Goal: Task Accomplishment & Management: Use online tool/utility

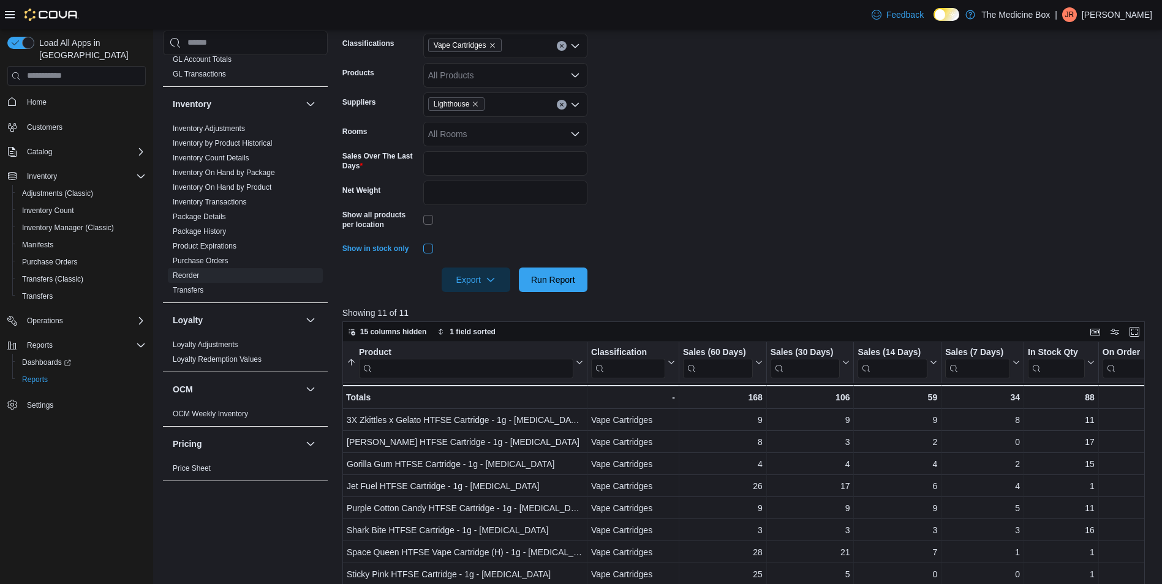
scroll to position [271, 0]
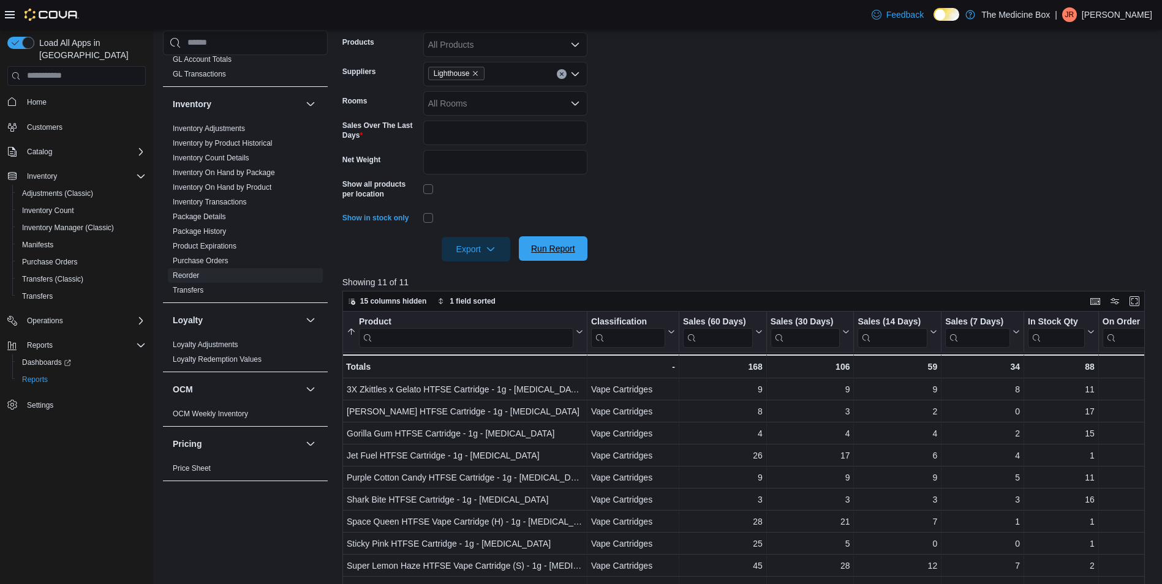
click at [565, 247] on span "Run Report" at bounding box center [553, 248] width 44 height 12
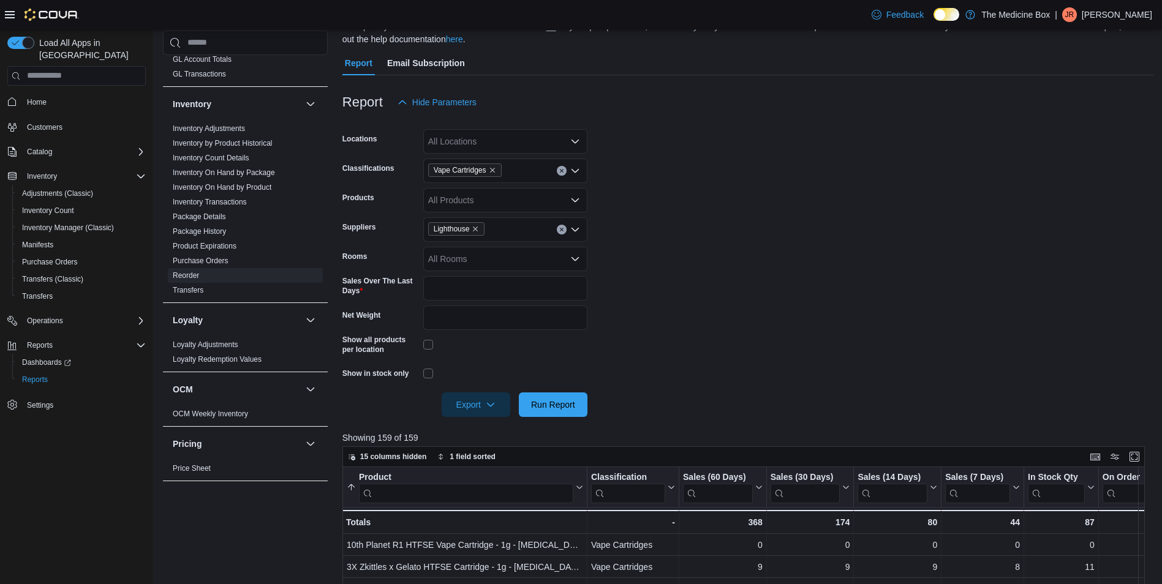
scroll to position [88, 0]
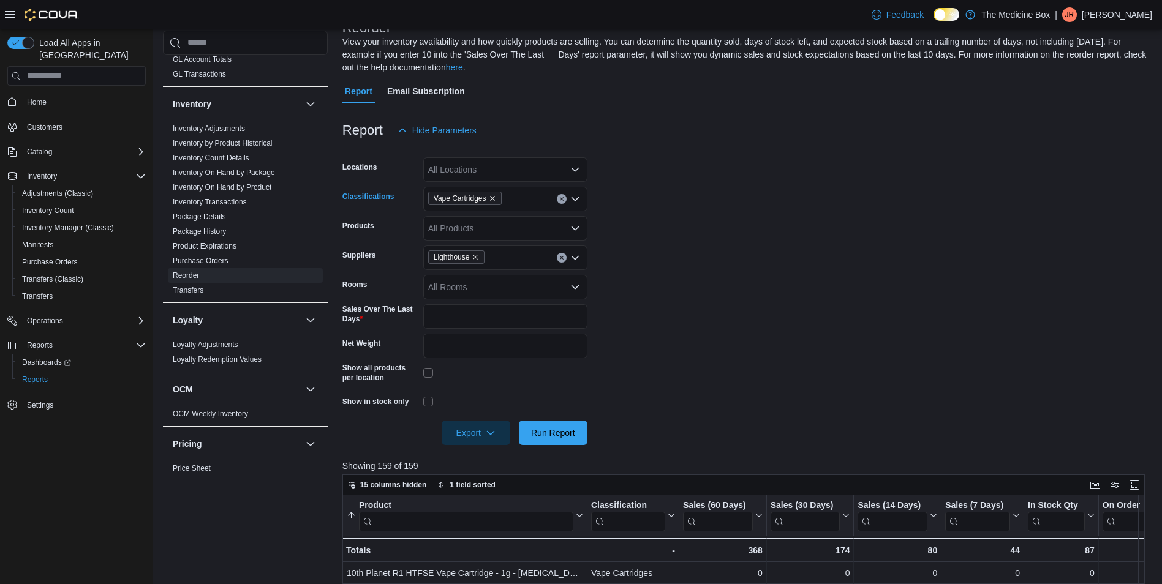
click at [516, 198] on div "Vape Cartridges" at bounding box center [505, 199] width 164 height 24
click at [490, 252] on span "Vape Pens" at bounding box center [469, 253] width 41 height 12
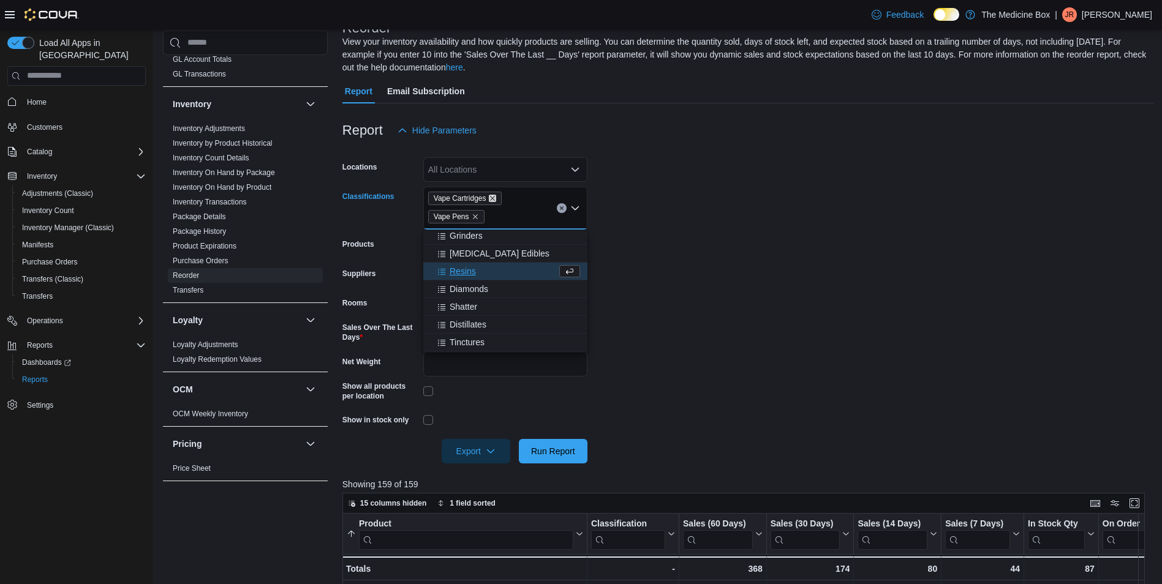
click at [495, 200] on icon "Remove Vape Cartridges from selection in this group" at bounding box center [492, 198] width 7 height 7
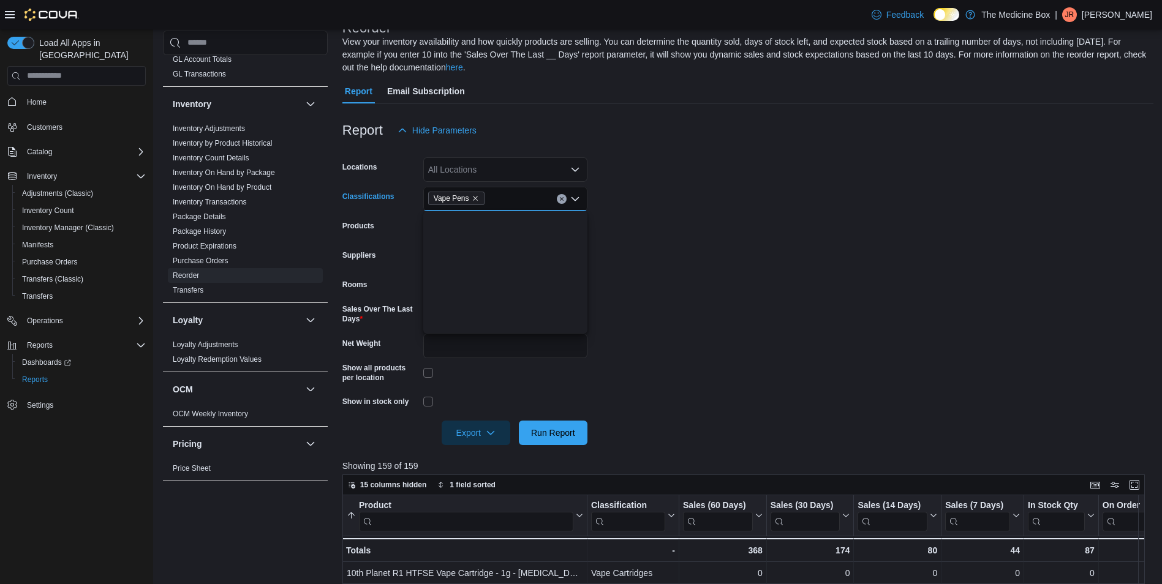
scroll to position [0, 0]
click at [675, 260] on form "Locations All Locations Classifications Vape Pens Combo box. Selected. Vape Pen…" at bounding box center [747, 294] width 811 height 302
click at [550, 442] on span "Run Report" at bounding box center [553, 432] width 54 height 24
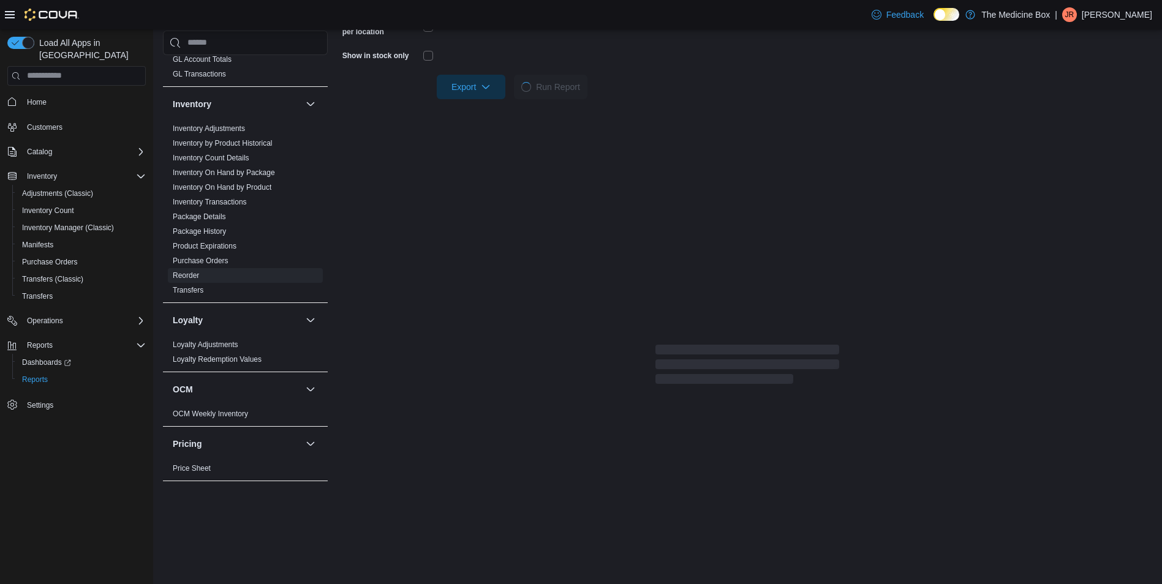
scroll to position [455, 0]
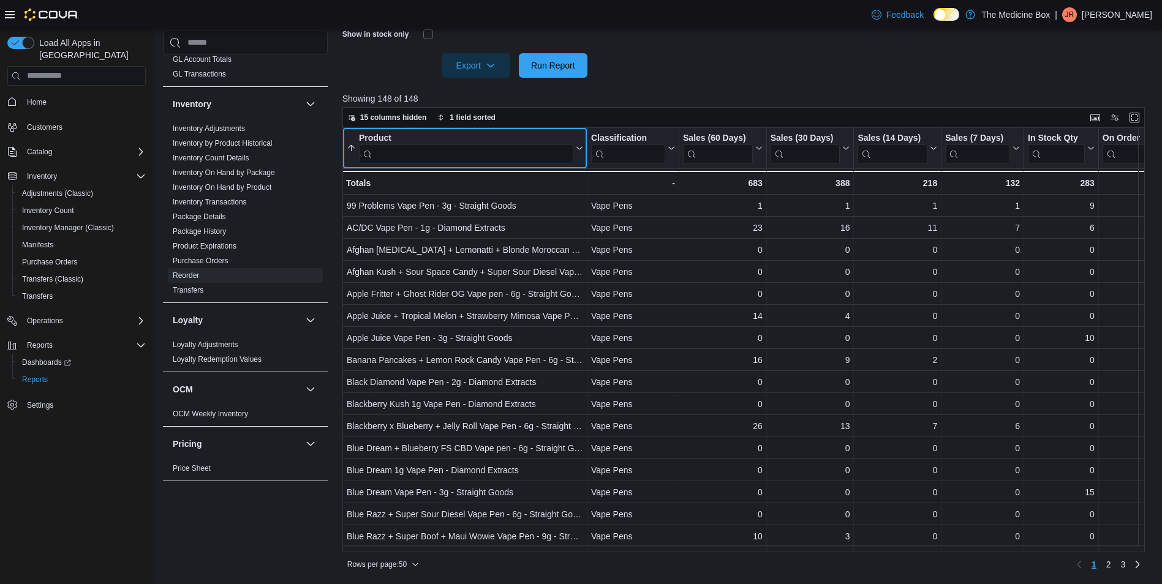
click at [519, 144] on input "search" at bounding box center [466, 154] width 214 height 20
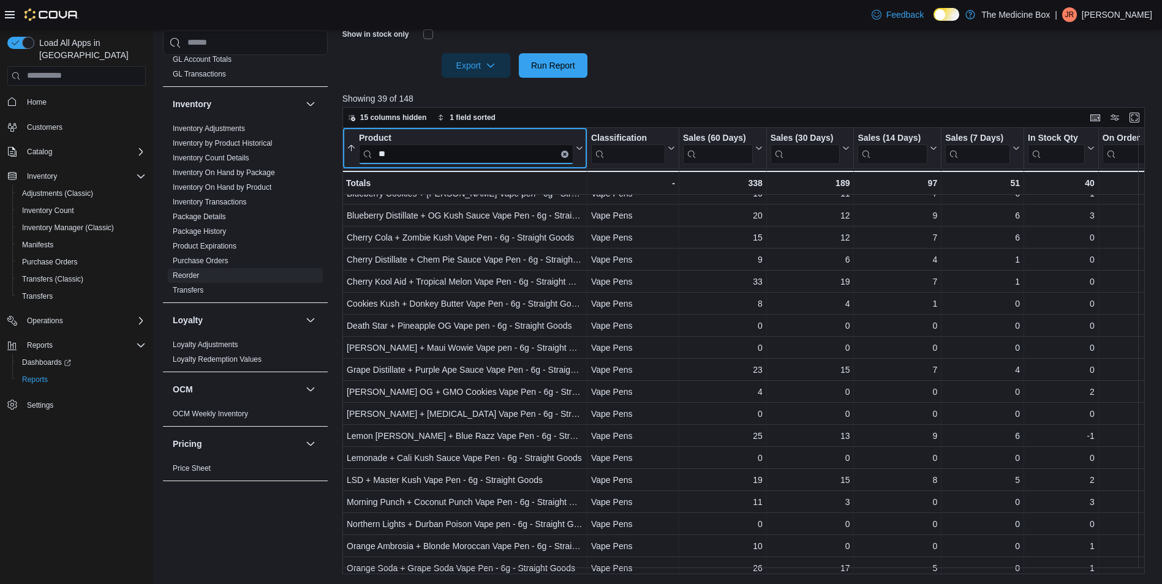
scroll to position [0, 0]
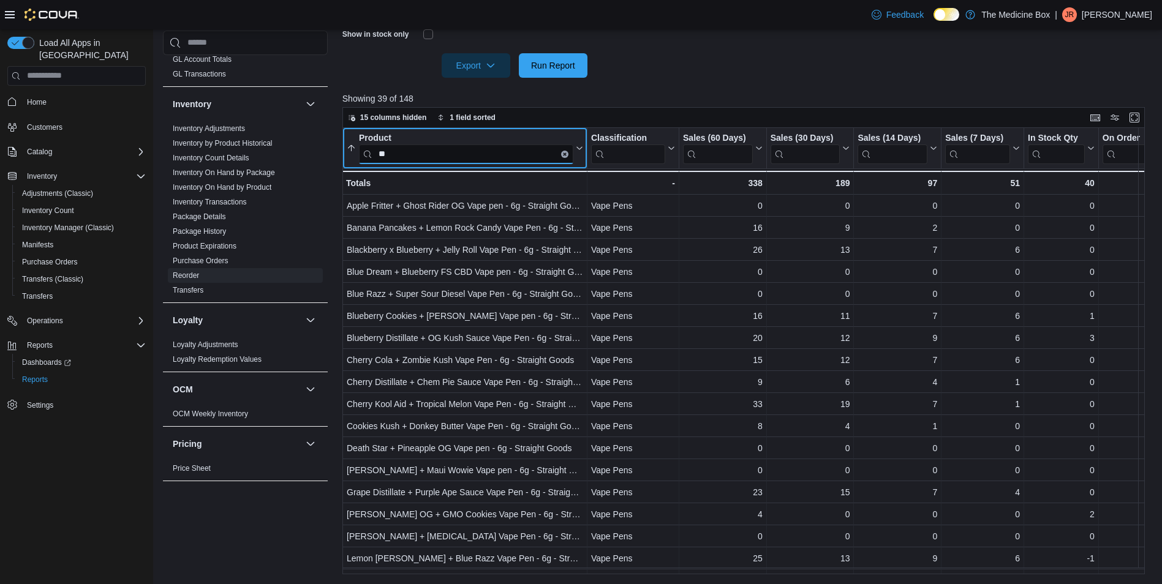
drag, startPoint x: 410, startPoint y: 153, endPoint x: 368, endPoint y: 156, distance: 41.7
click at [368, 156] on input "**" at bounding box center [466, 154] width 214 height 20
drag, startPoint x: 392, startPoint y: 156, endPoint x: 376, endPoint y: 156, distance: 15.9
click at [376, 156] on input "**" at bounding box center [466, 154] width 214 height 20
drag, startPoint x: 397, startPoint y: 149, endPoint x: 361, endPoint y: 149, distance: 36.1
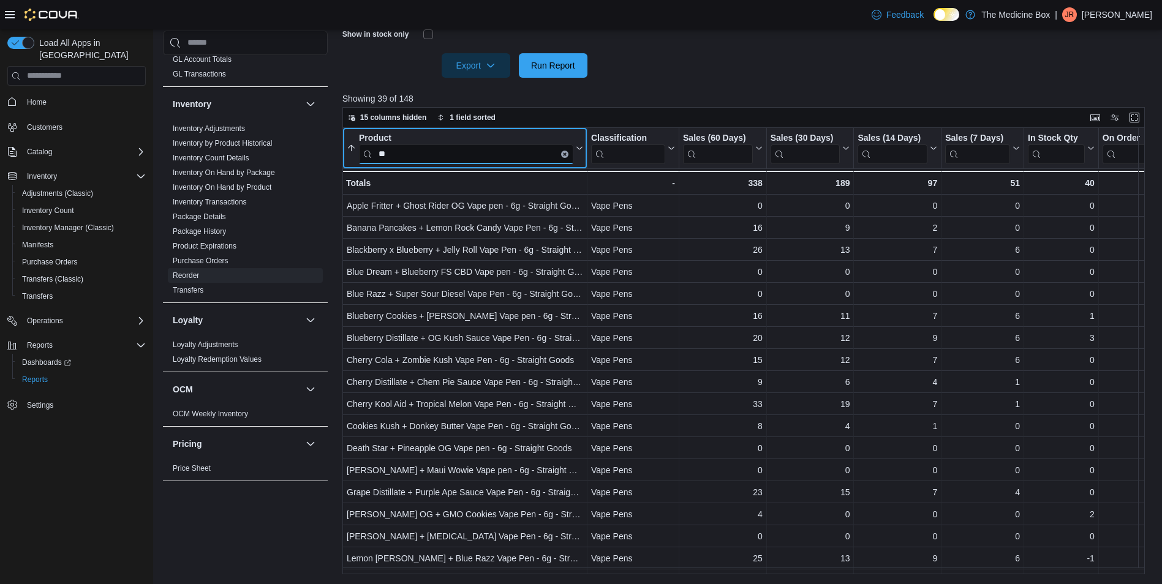
click at [361, 149] on input "**" at bounding box center [466, 154] width 214 height 20
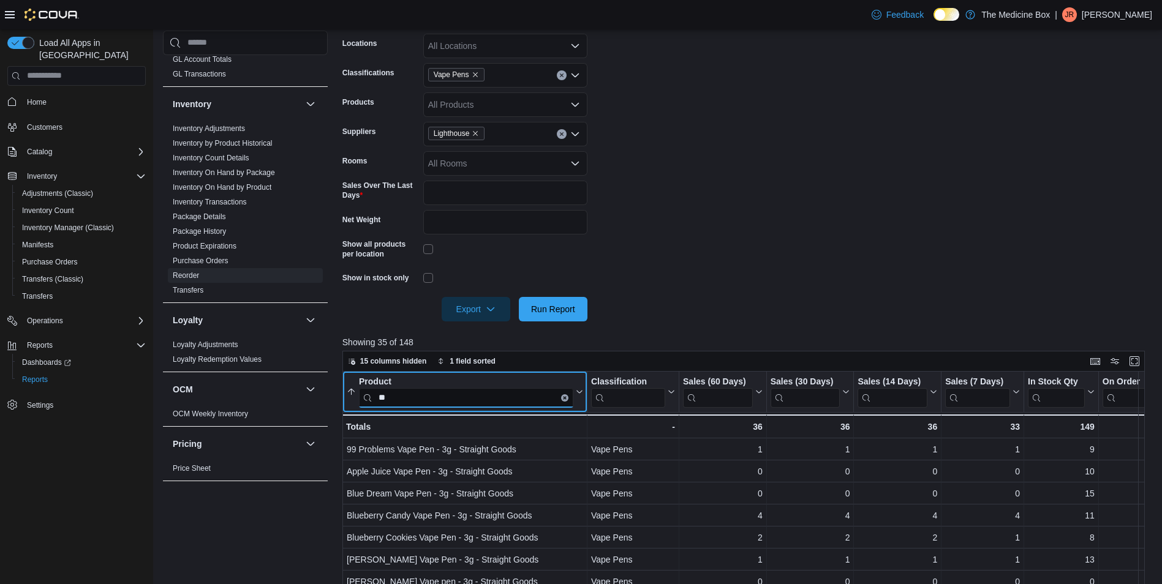
scroll to position [210, 0]
type input "**"
click at [494, 72] on div "Vape Pens" at bounding box center [505, 76] width 164 height 24
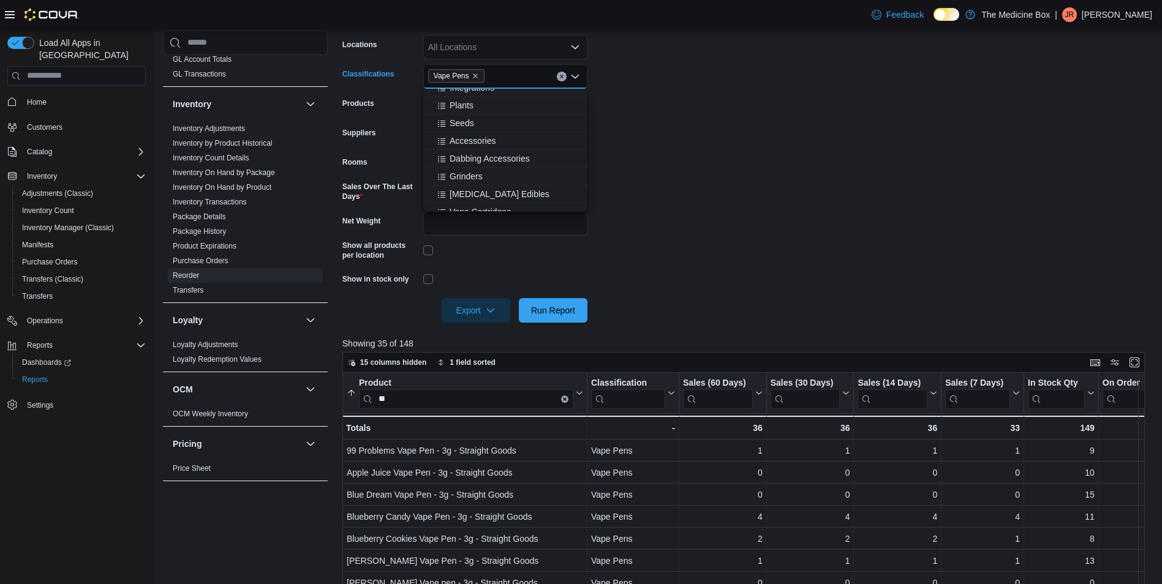
scroll to position [367, 0]
click at [499, 156] on div "Grinders" at bounding box center [504, 156] width 149 height 12
click at [527, 73] on icon "Remove Vape Pens from selection in this group" at bounding box center [528, 75] width 7 height 7
click at [675, 173] on form "Locations All Locations Classifications Grinders Combo box. Selected. Grinders.…" at bounding box center [747, 171] width 811 height 302
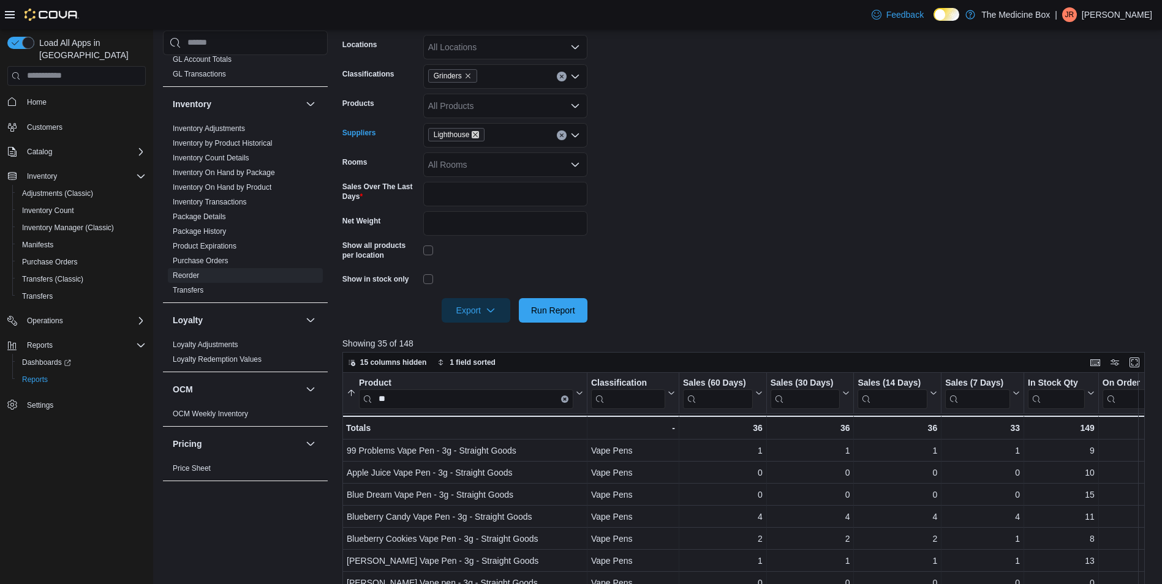
drag, startPoint x: 478, startPoint y: 133, endPoint x: 479, endPoint y: 140, distance: 6.8
click at [478, 133] on icon "Remove Lighthouse from selection in this group" at bounding box center [474, 134] width 7 height 7
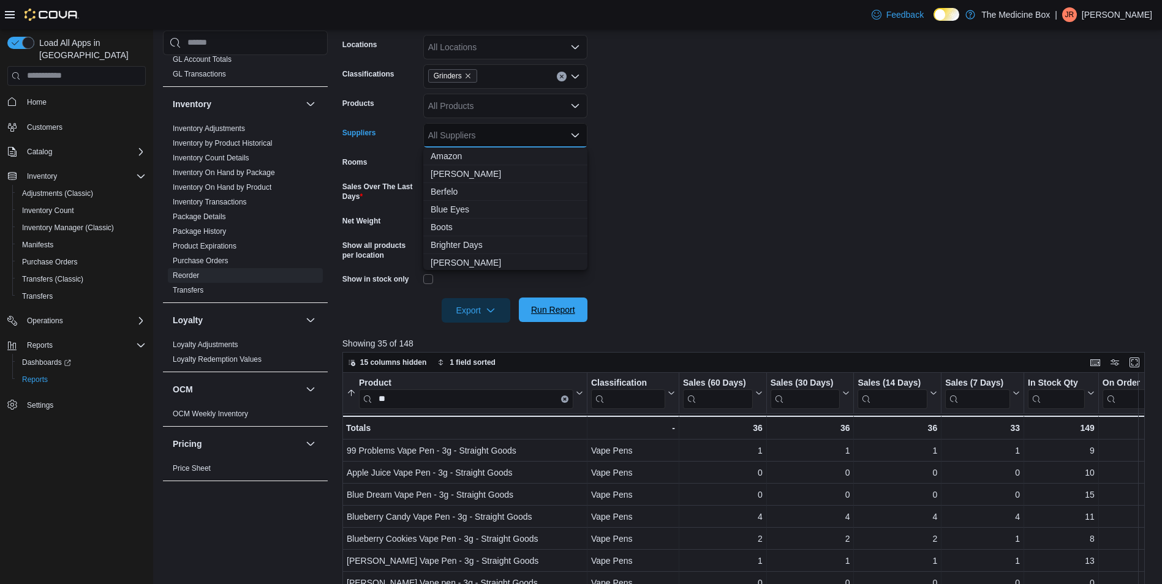
click at [551, 313] on span "Run Report" at bounding box center [553, 310] width 44 height 12
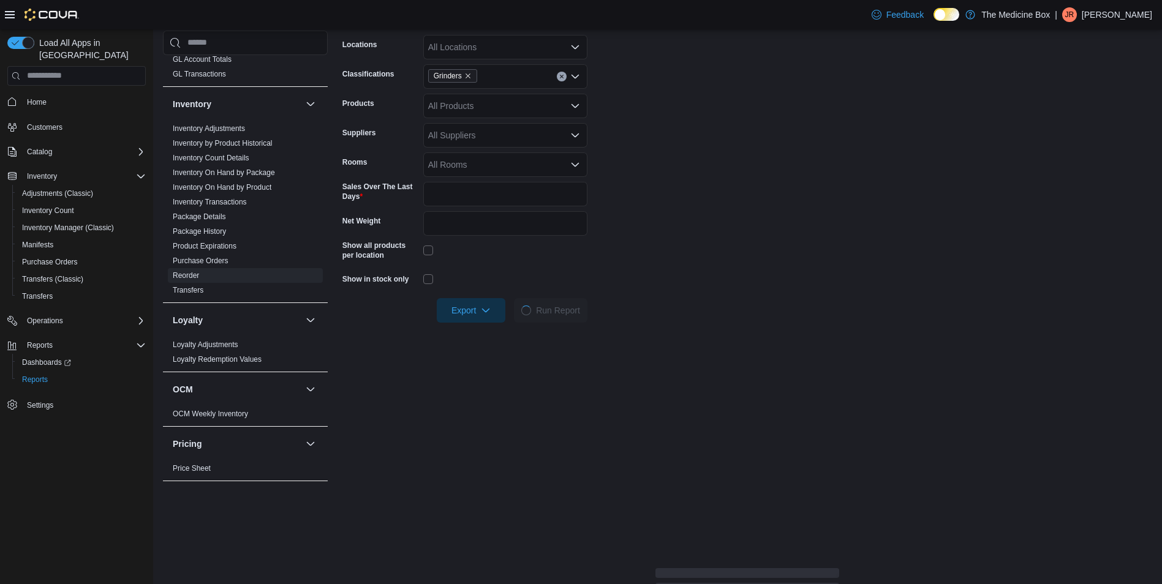
click at [728, 244] on form "Locations All Locations Classifications Grinders Products All Products Supplier…" at bounding box center [746, 171] width 809 height 302
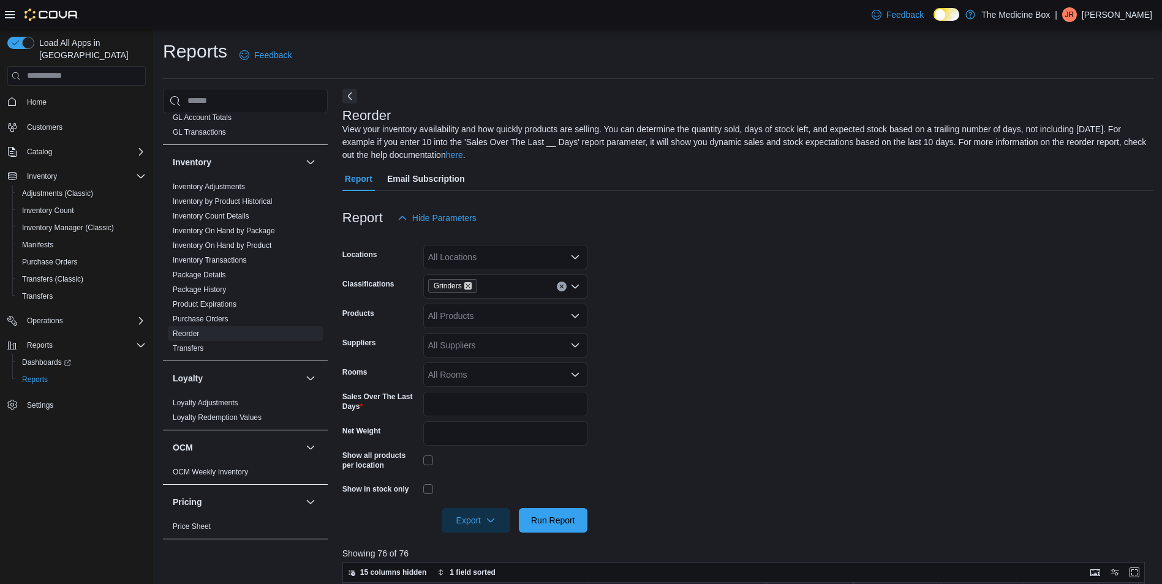
click at [468, 287] on icon "Remove Grinders from selection in this group" at bounding box center [467, 285] width 5 height 5
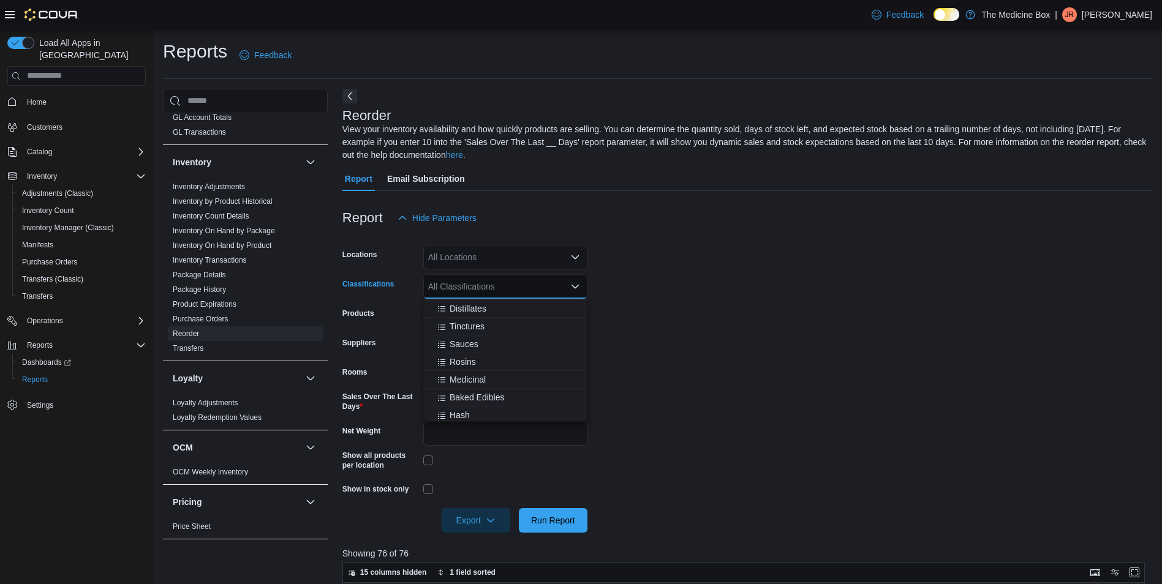
scroll to position [551, 0]
click at [481, 327] on span "Tinctures" at bounding box center [466, 324] width 35 height 12
click at [713, 378] on form "Locations All Locations Classifications Tinctures Combo box. Selected. Tincture…" at bounding box center [747, 381] width 811 height 302
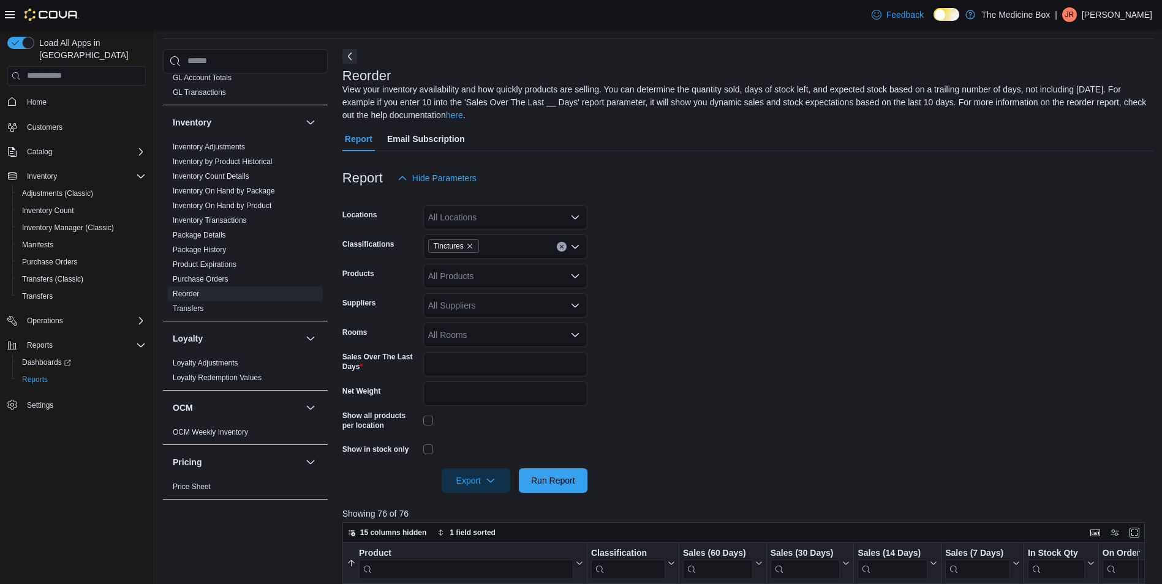
scroll to position [61, 0]
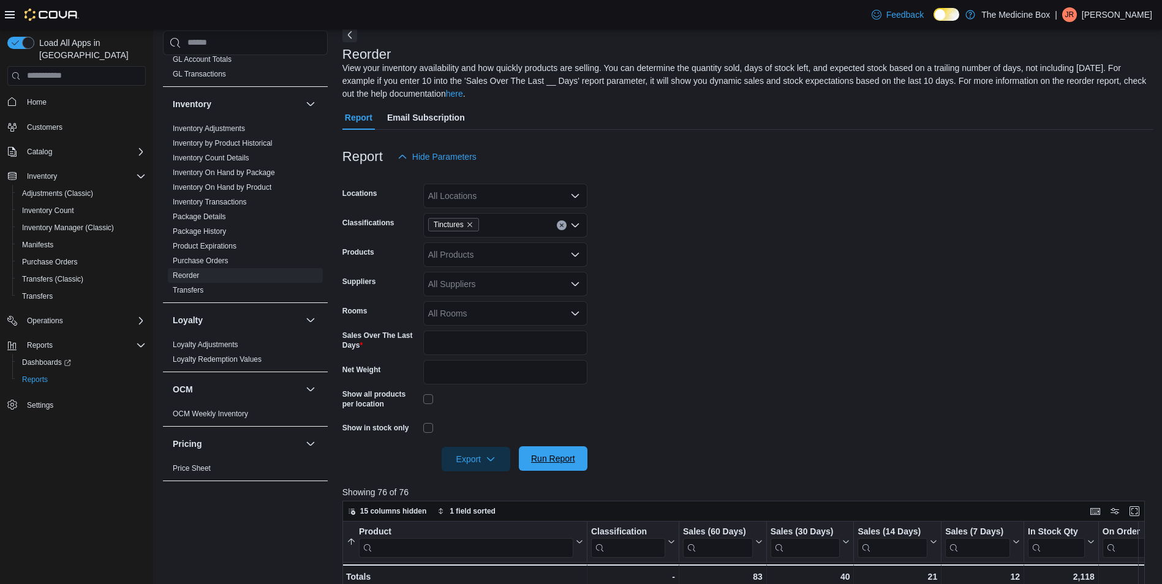
click at [558, 451] on span "Run Report" at bounding box center [553, 458] width 54 height 24
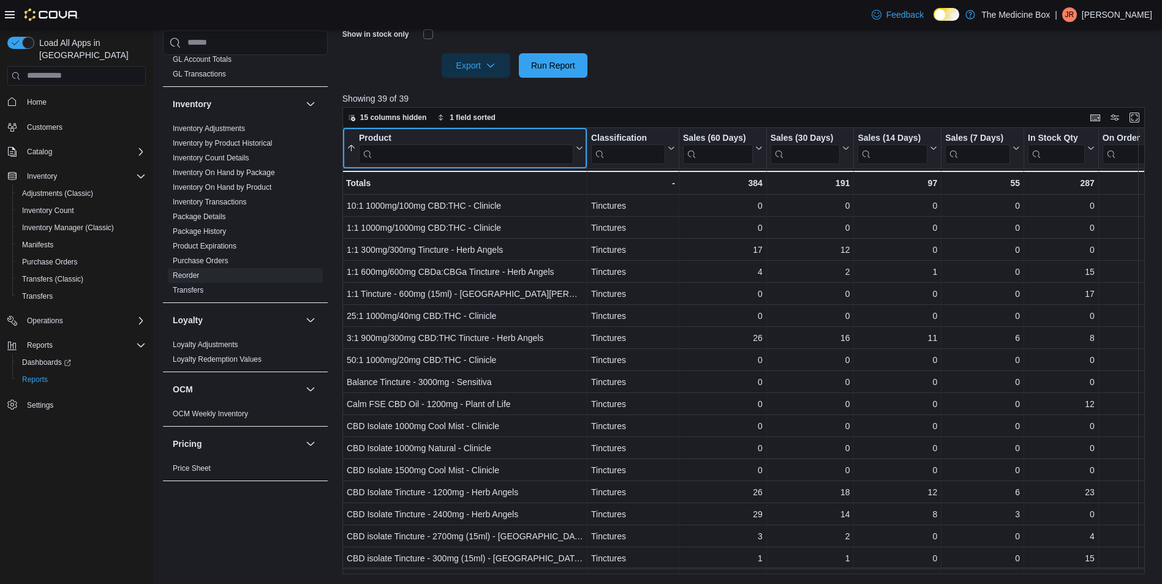
click at [491, 148] on input "search" at bounding box center [466, 154] width 214 height 20
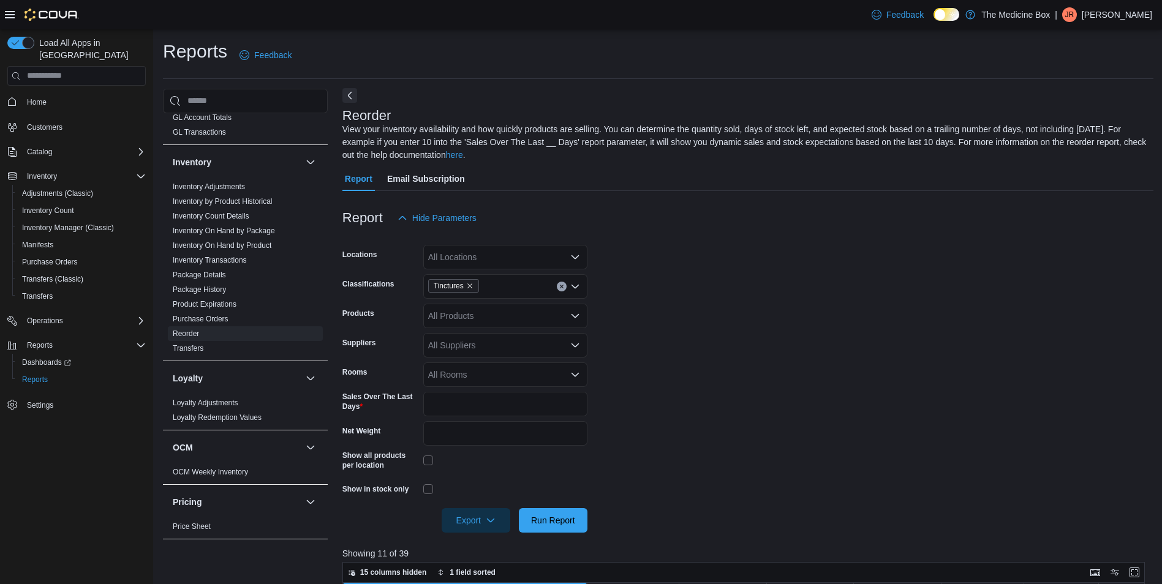
type input "****"
click at [348, 99] on button "Next" at bounding box center [349, 96] width 15 height 15
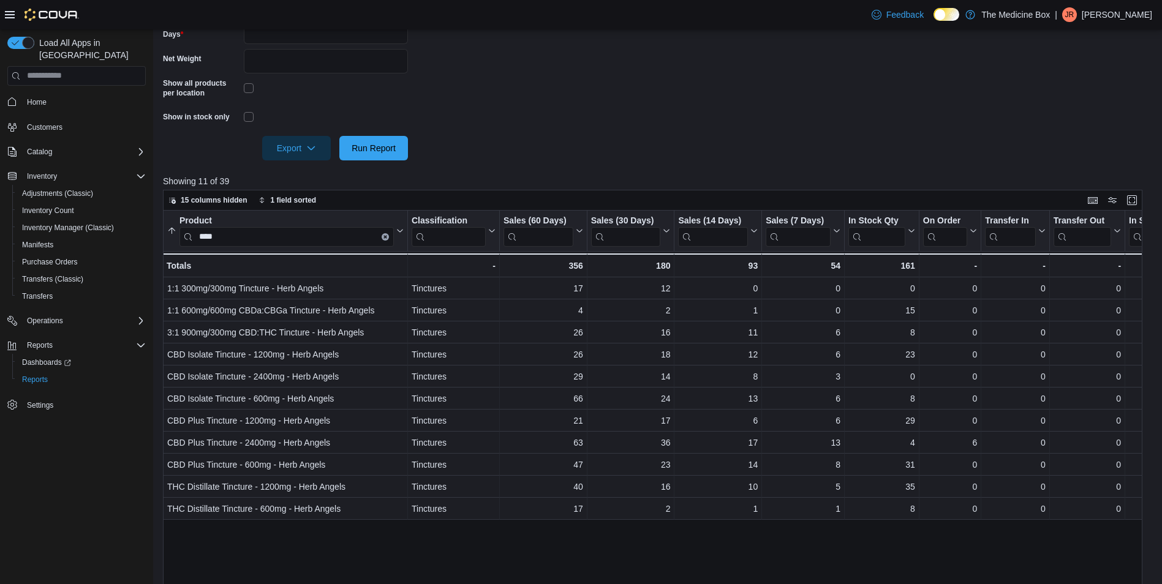
scroll to position [381, 0]
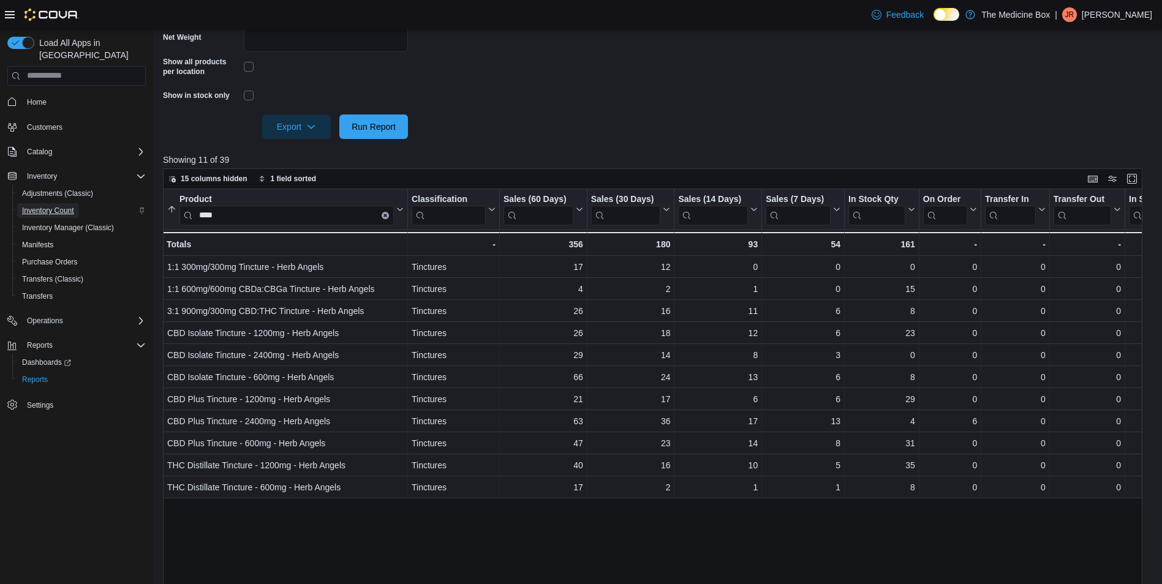
click at [43, 206] on span "Inventory Count" at bounding box center [48, 211] width 52 height 10
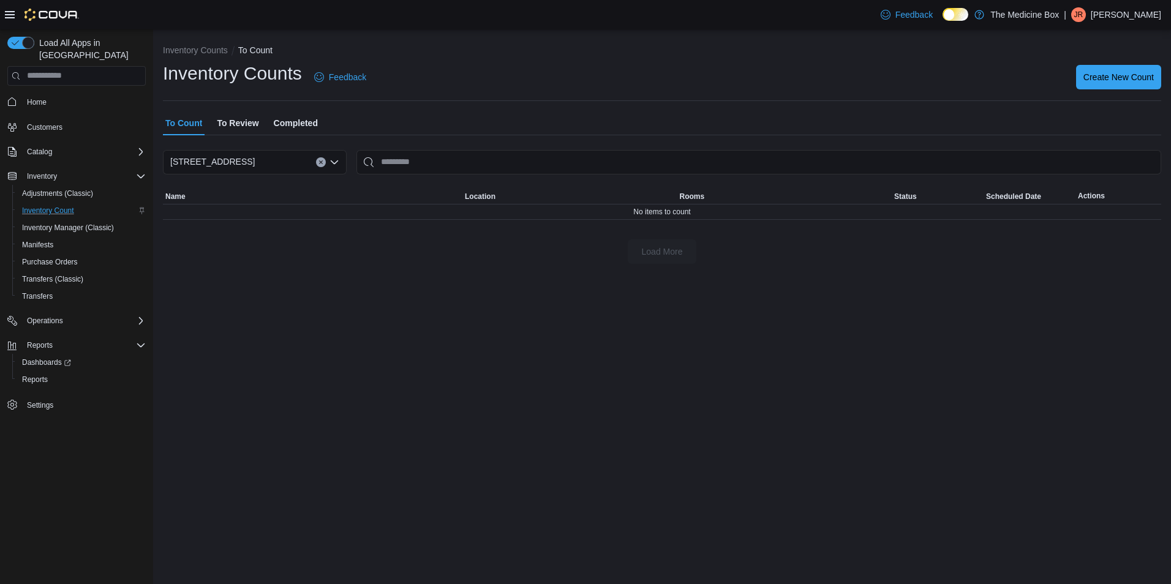
click at [245, 121] on span "To Review" at bounding box center [238, 123] width 42 height 24
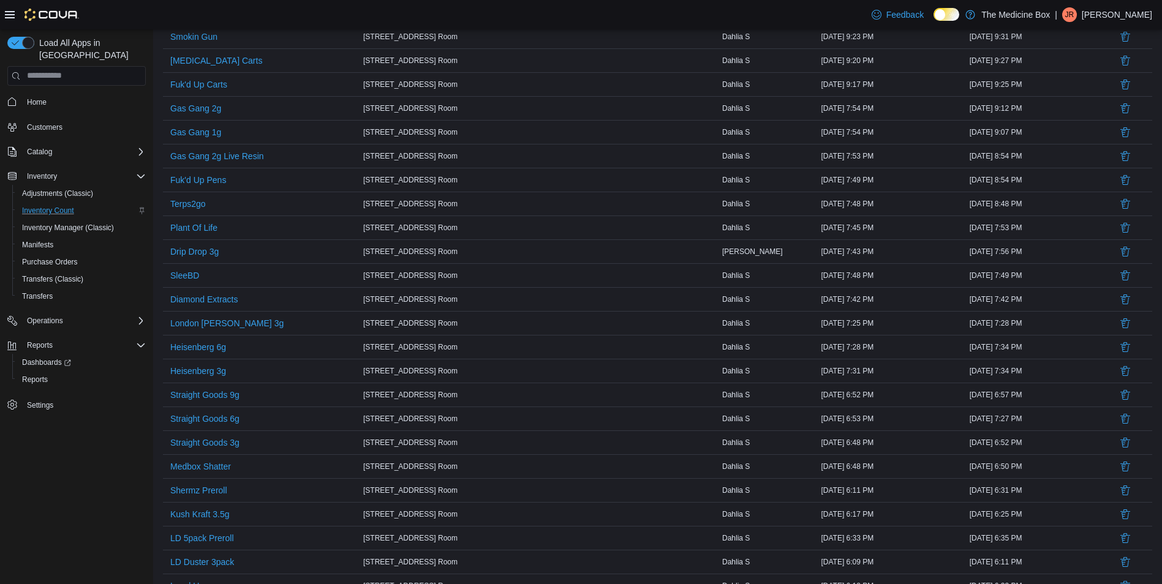
scroll to position [868, 0]
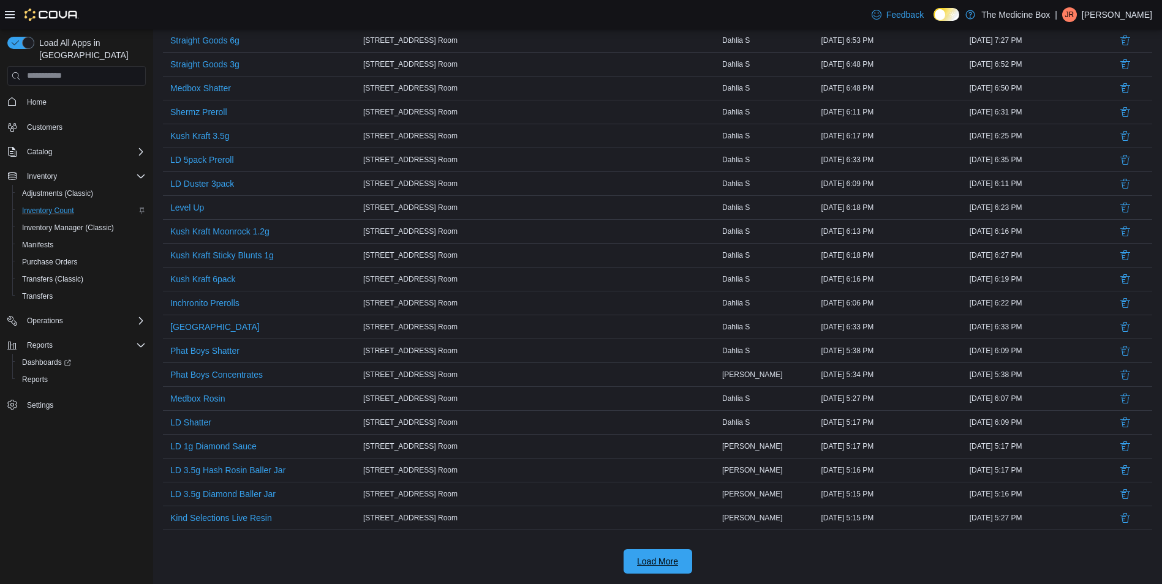
click at [666, 564] on span "Load More" at bounding box center [657, 561] width 41 height 12
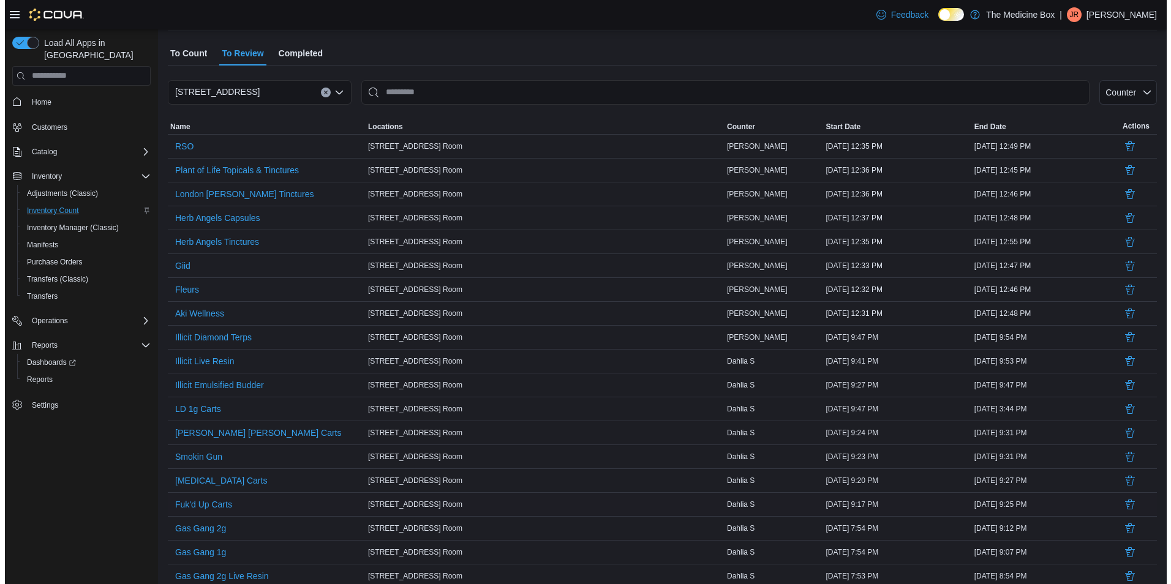
scroll to position [0, 0]
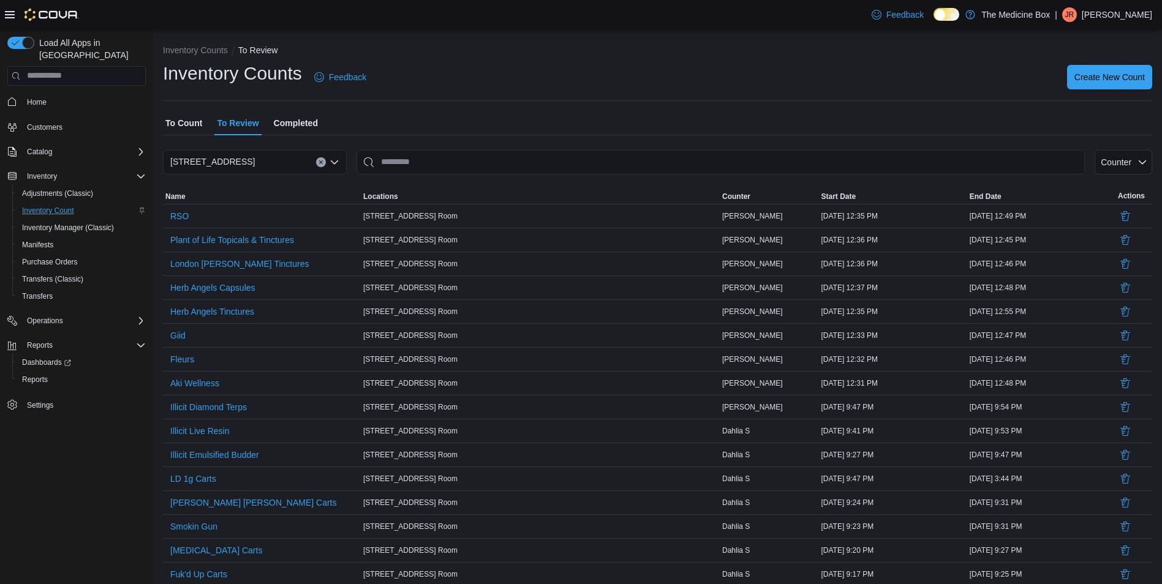
click at [689, 118] on div "To Count To Review Completed" at bounding box center [657, 123] width 989 height 24
click at [34, 375] on span "Reports" at bounding box center [35, 380] width 26 height 10
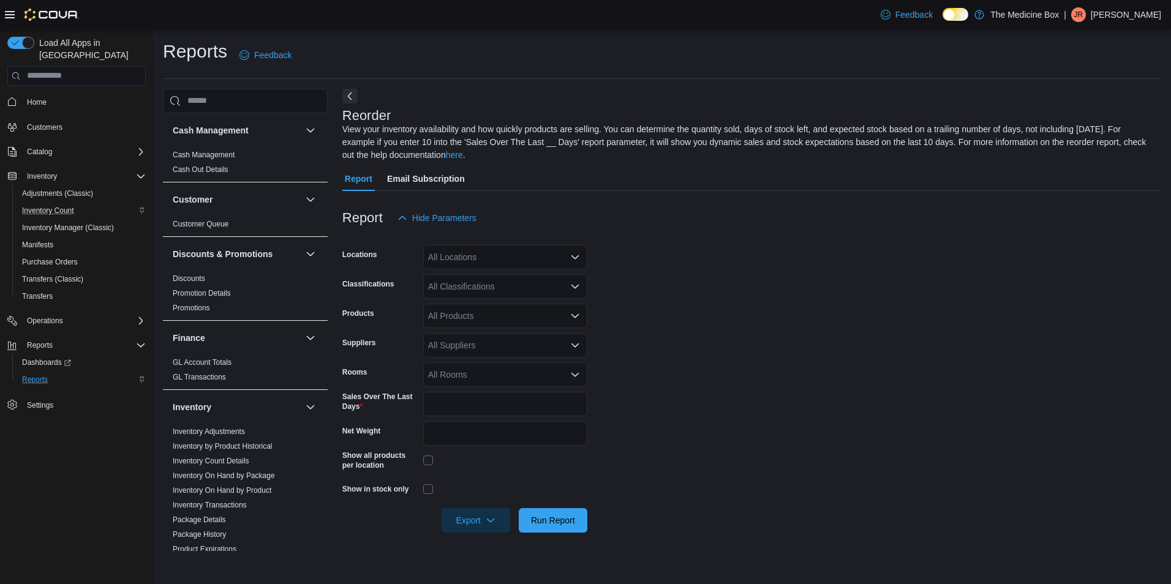
scroll to position [61, 0]
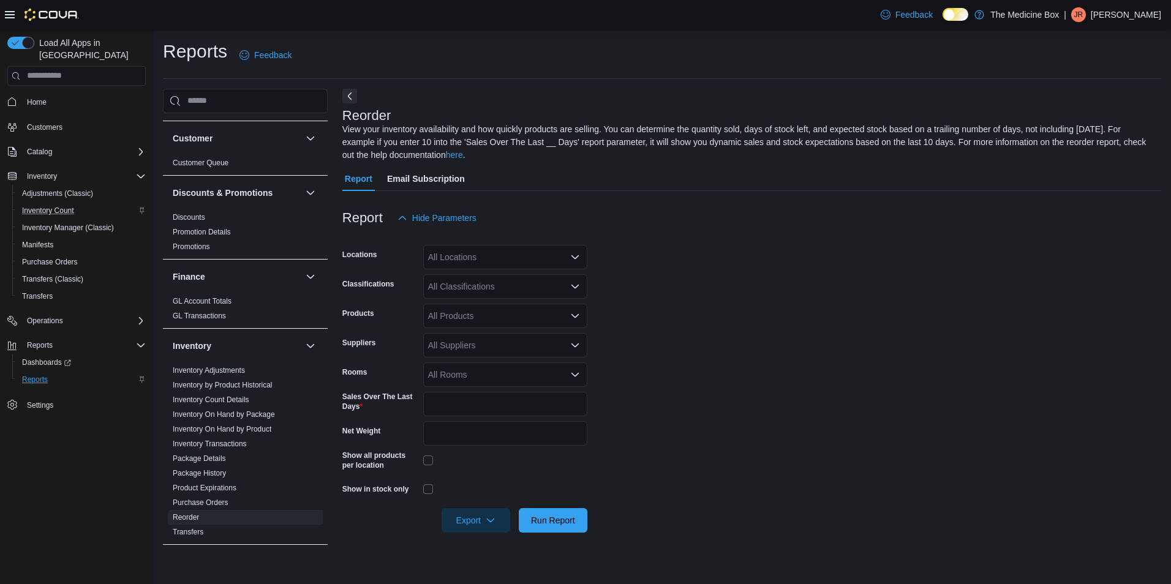
click at [697, 39] on div "Reports Feedback" at bounding box center [662, 55] width 998 height 32
click at [449, 322] on div "All Products" at bounding box center [505, 316] width 164 height 24
click at [480, 287] on div "All Classifications" at bounding box center [505, 286] width 164 height 24
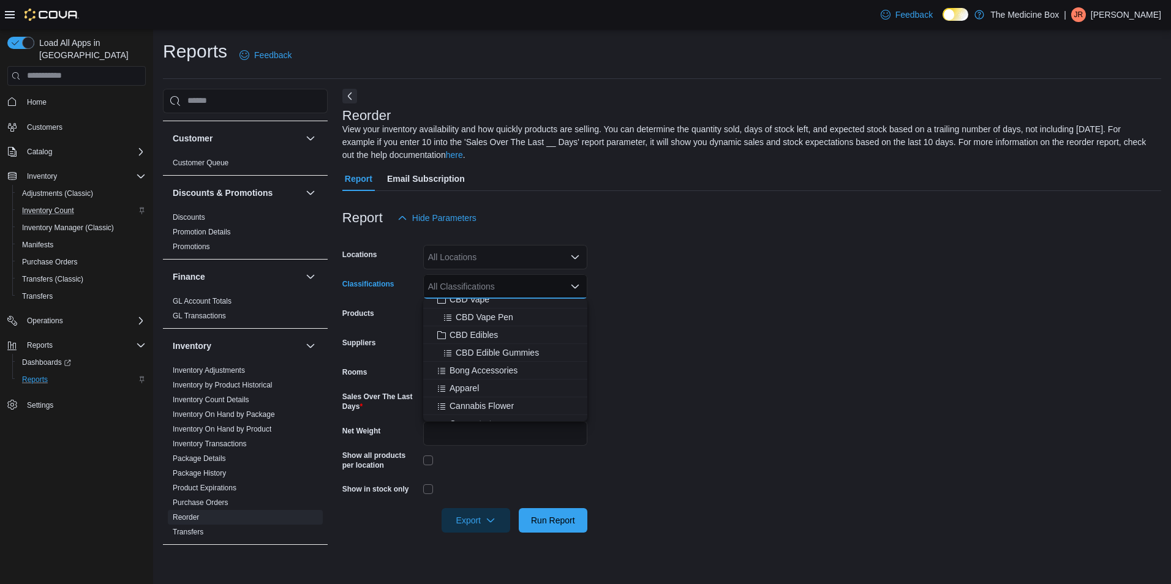
scroll to position [122, 0]
click at [475, 378] on span "Edibles & Beverages" at bounding box center [489, 380] width 80 height 12
click at [681, 361] on form "Locations All Locations Classifications Edibles & Beverages Combo box. Selected…" at bounding box center [751, 381] width 819 height 302
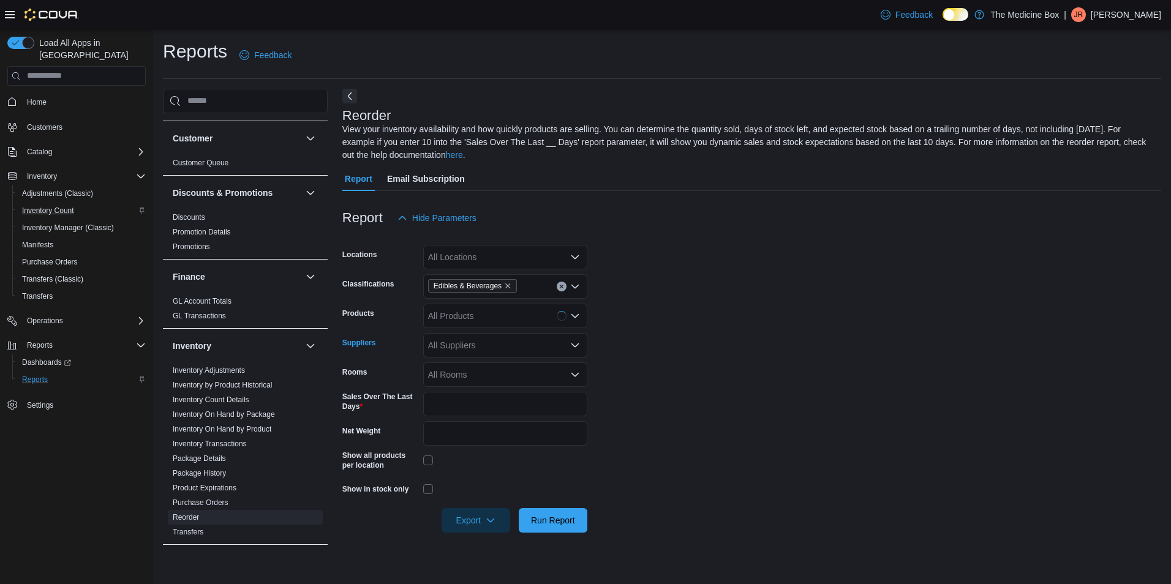
click at [471, 343] on div "All Suppliers" at bounding box center [505, 345] width 164 height 24
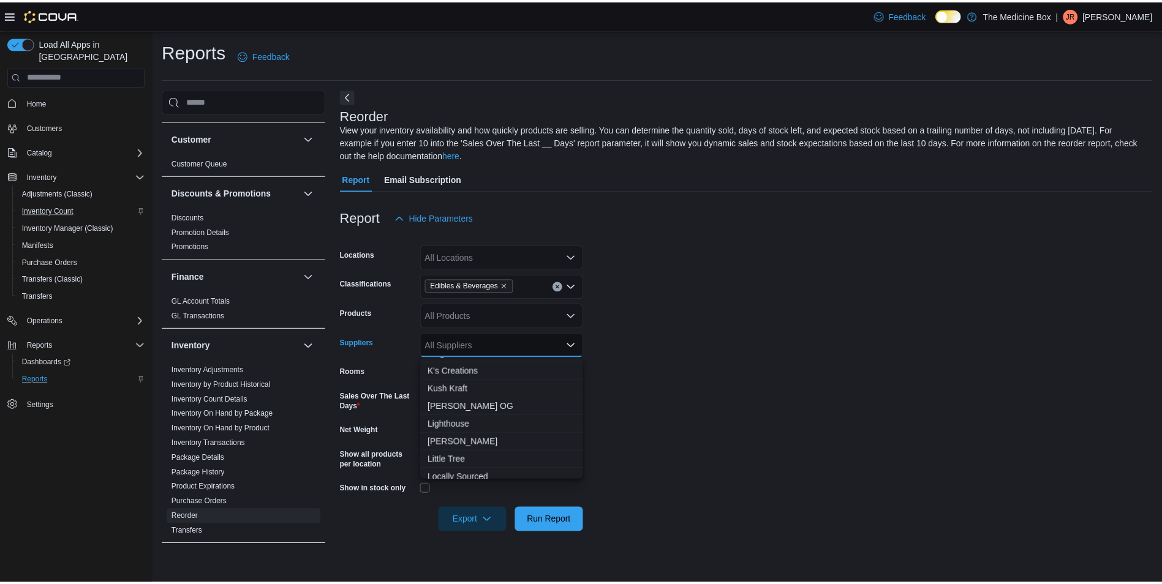
scroll to position [674, 0]
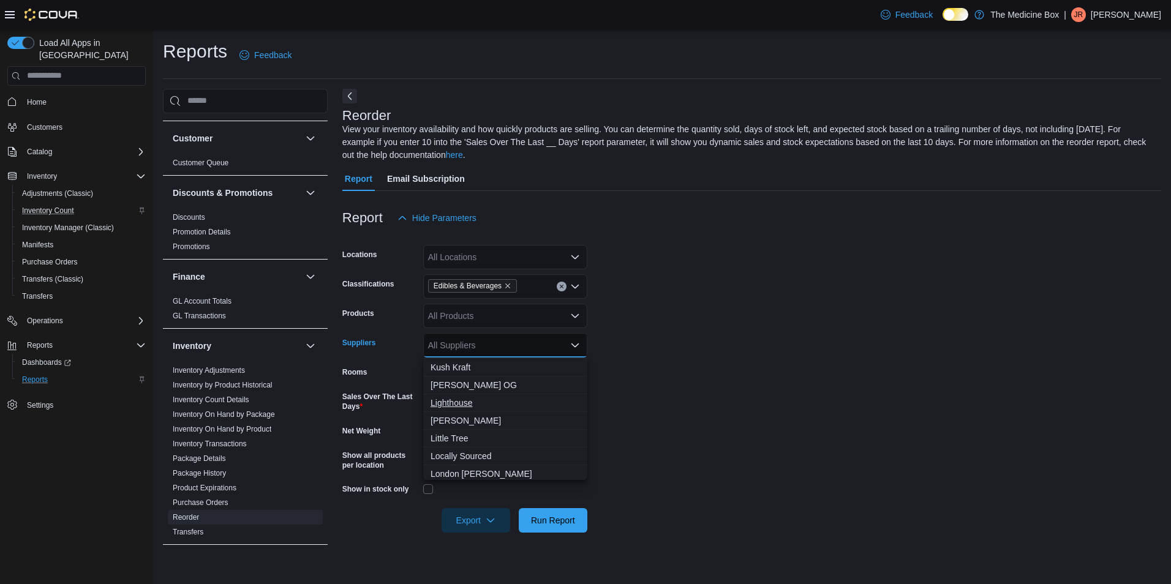
click at [476, 397] on span "Lighthouse" at bounding box center [504, 403] width 149 height 12
click at [716, 391] on form "Locations All Locations Classifications Edibles & Beverages Products All Produc…" at bounding box center [751, 381] width 819 height 302
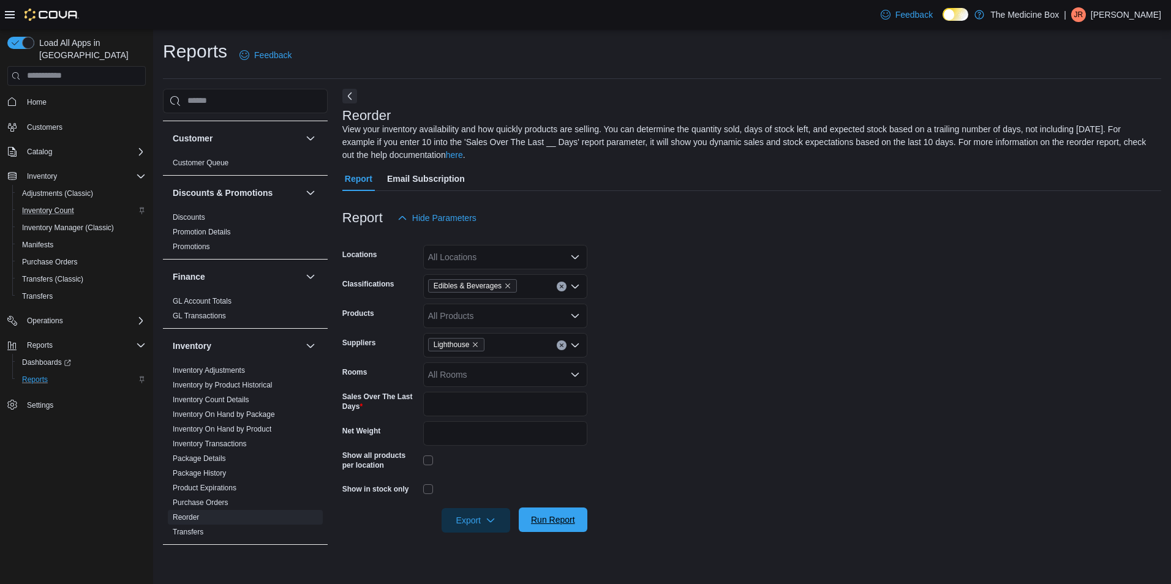
click at [574, 526] on span "Run Report" at bounding box center [553, 520] width 54 height 24
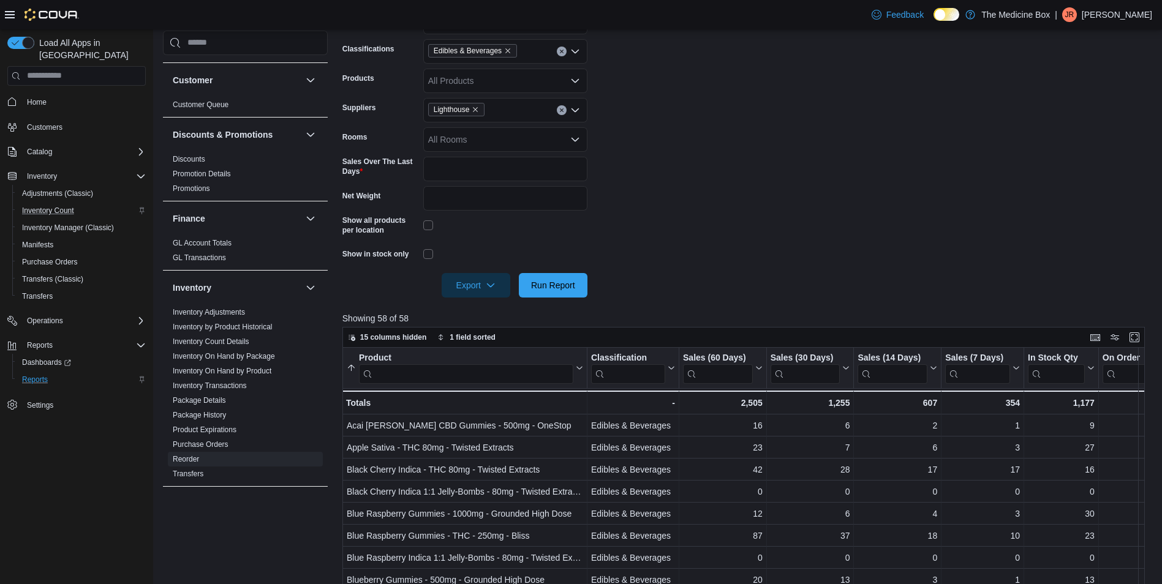
scroll to position [245, 0]
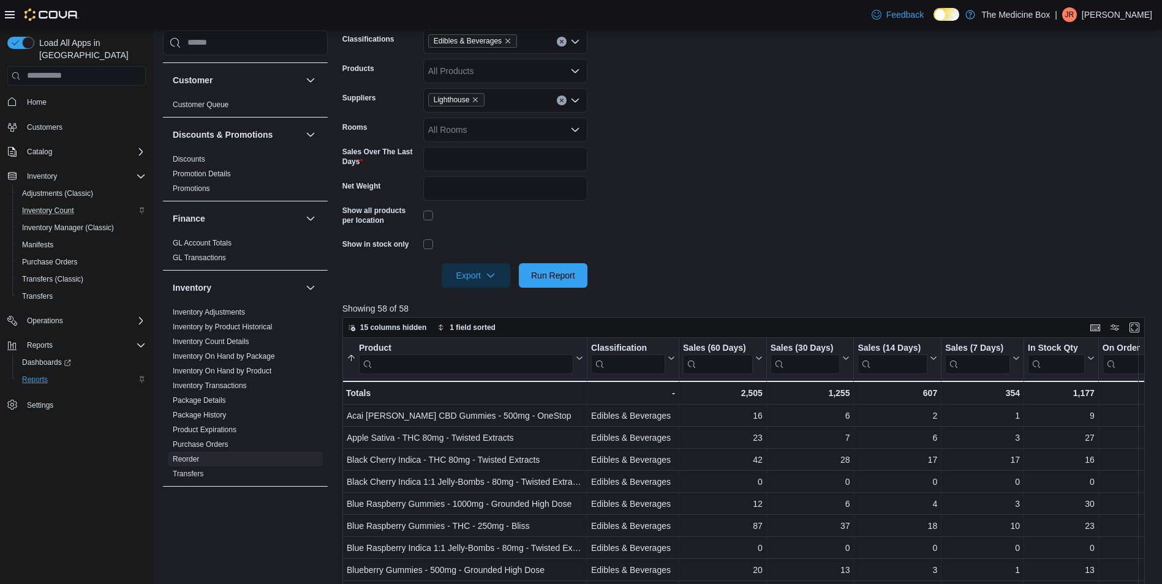
click at [470, 360] on input "search" at bounding box center [466, 364] width 214 height 20
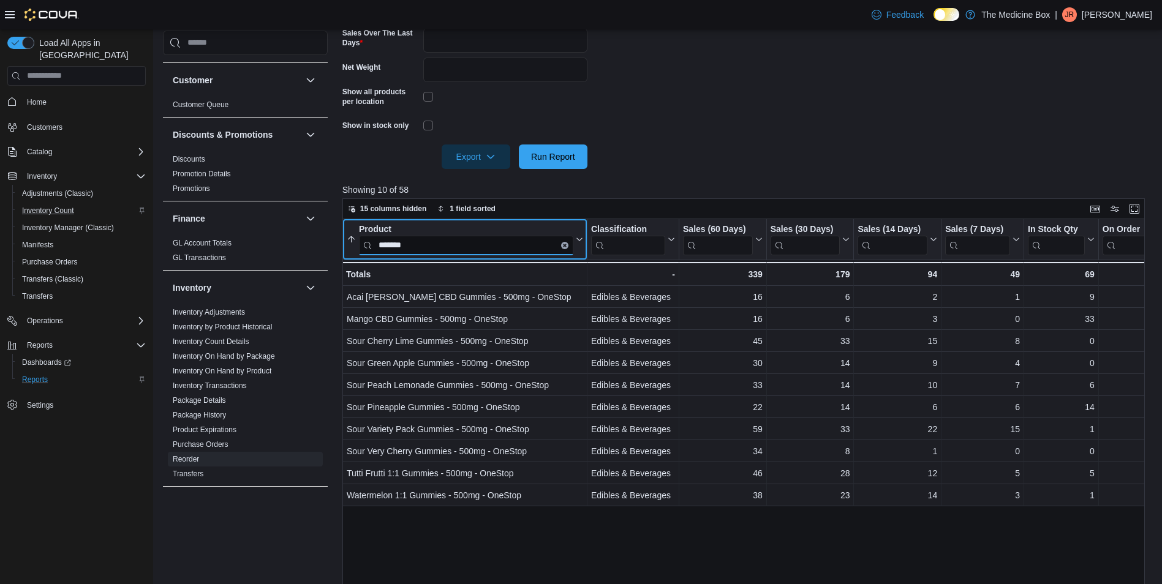
scroll to position [367, 0]
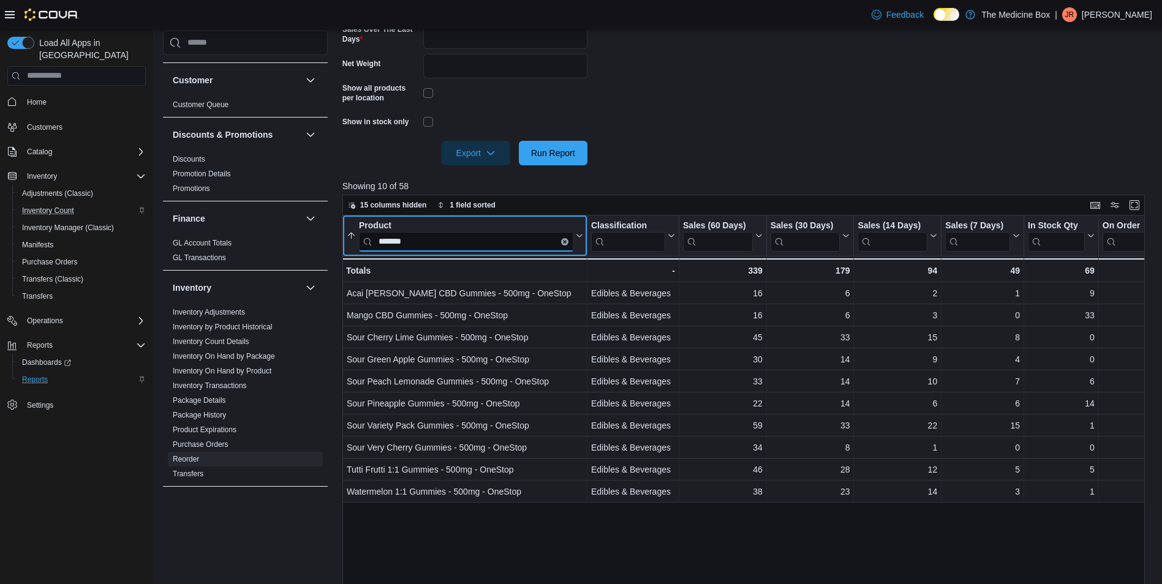
type input "*******"
click at [565, 242] on icon "Clear input" at bounding box center [564, 241] width 2 height 2
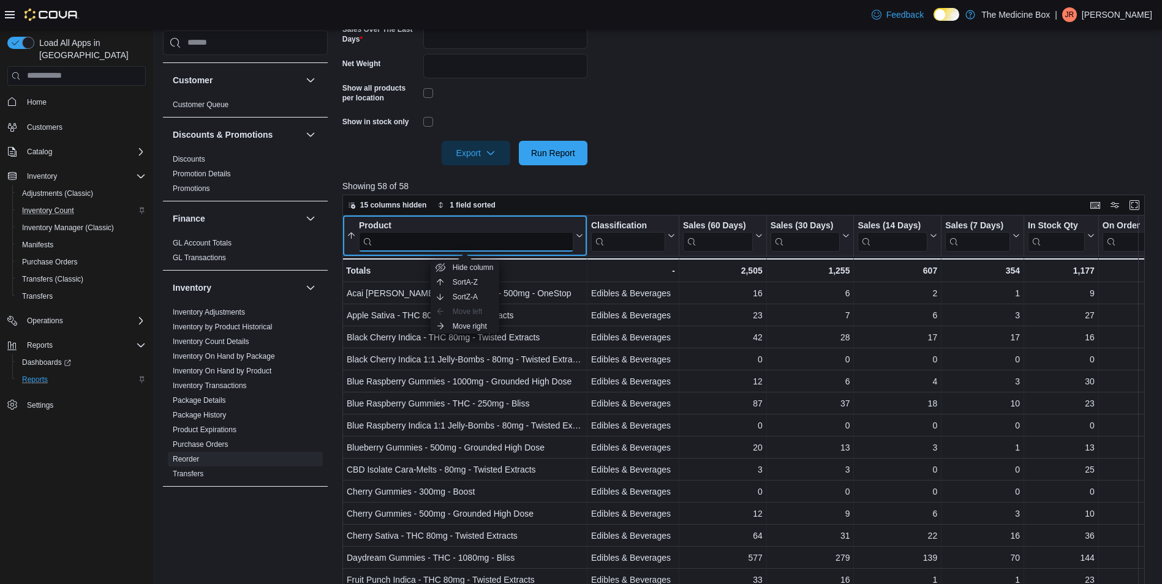
click at [458, 242] on input "search" at bounding box center [466, 241] width 214 height 20
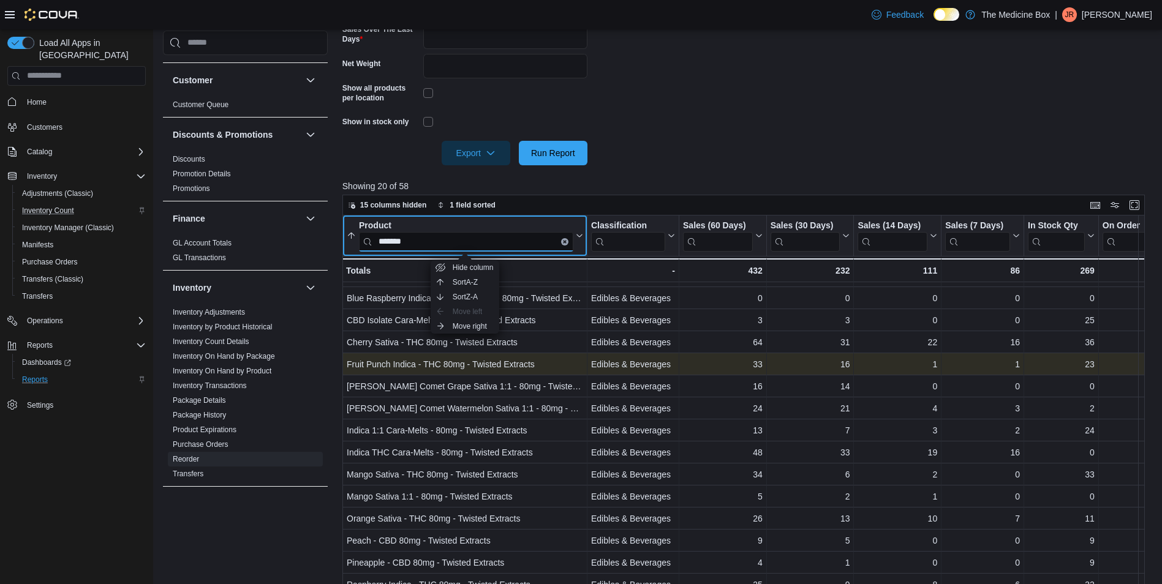
scroll to position [67, 0]
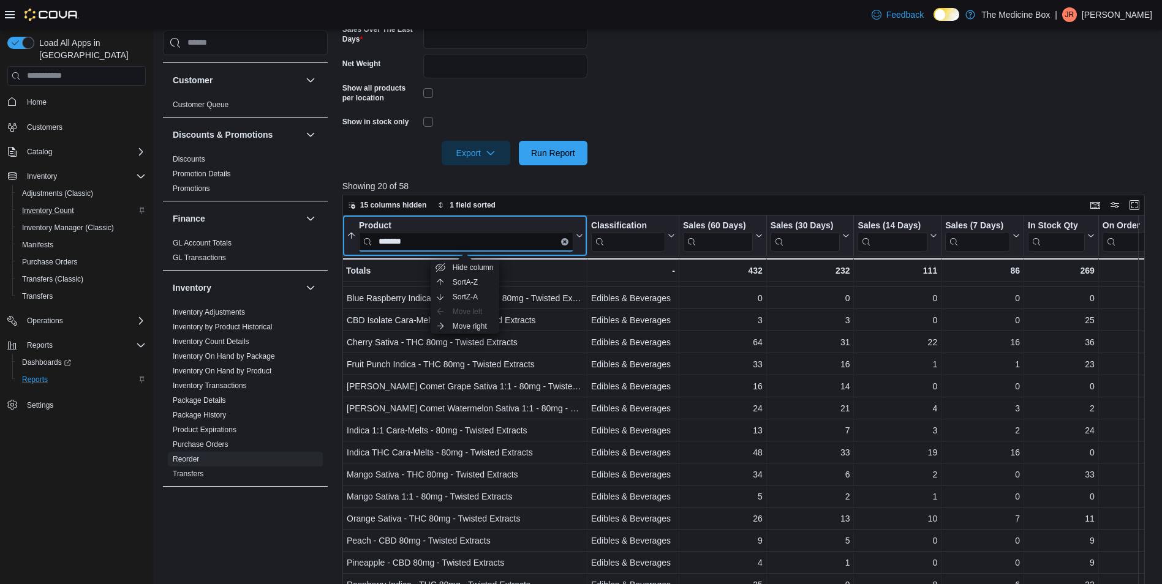
type input "*******"
click at [566, 242] on button "Clear input" at bounding box center [564, 241] width 7 height 7
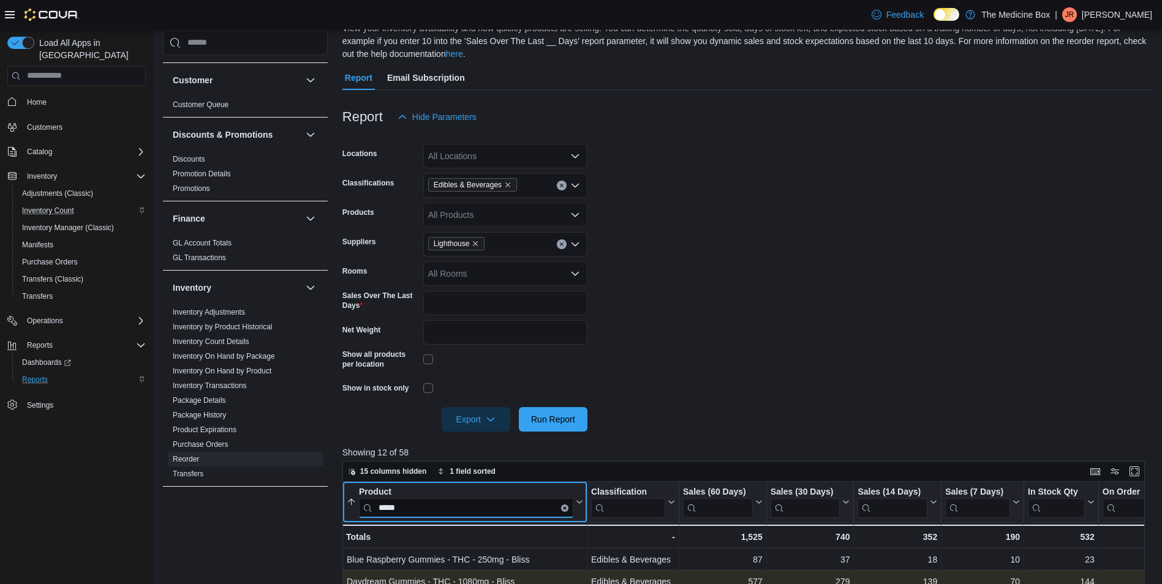
scroll to position [122, 0]
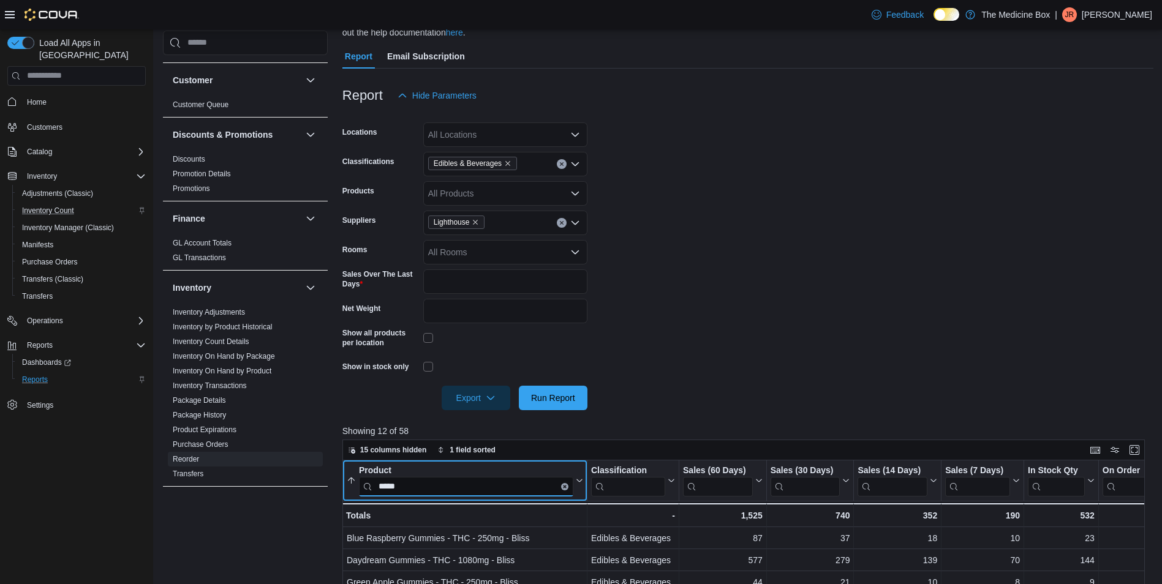
type input "*****"
click at [564, 489] on button "Clear input" at bounding box center [564, 485] width 7 height 7
click at [550, 488] on input "search" at bounding box center [466, 486] width 214 height 20
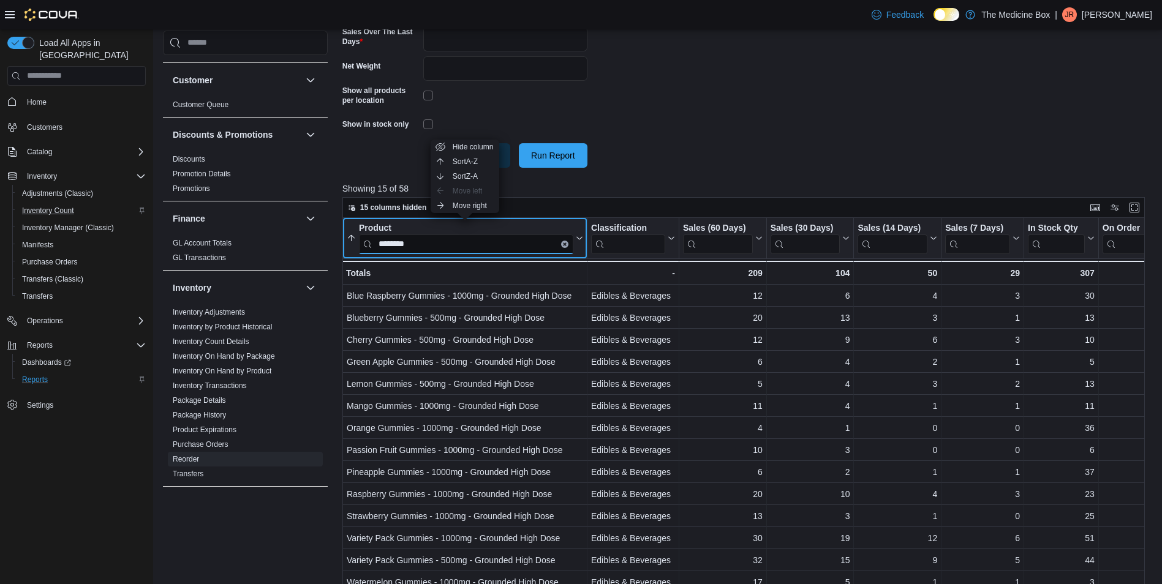
scroll to position [394, 0]
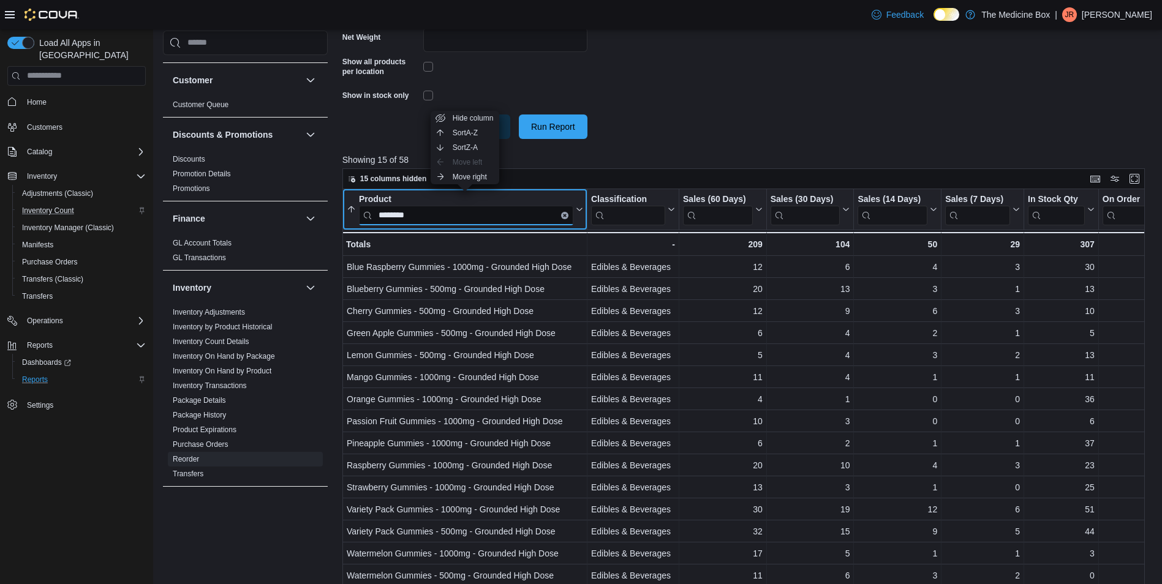
type input "********"
click at [563, 214] on icon "Clear input" at bounding box center [565, 215] width 4 height 4
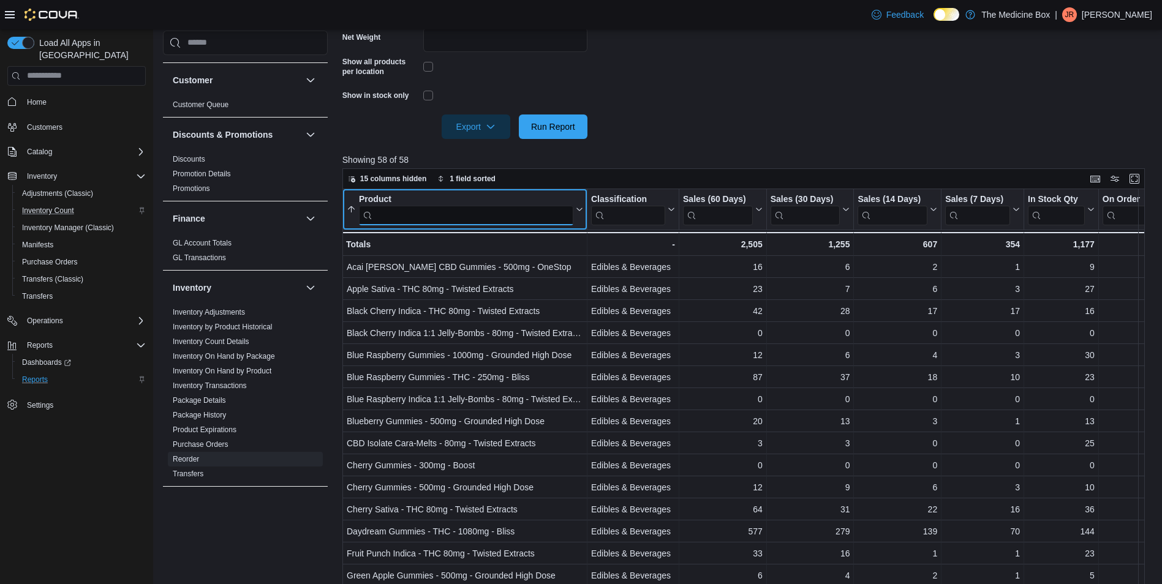
click at [544, 213] on input "search" at bounding box center [466, 215] width 214 height 20
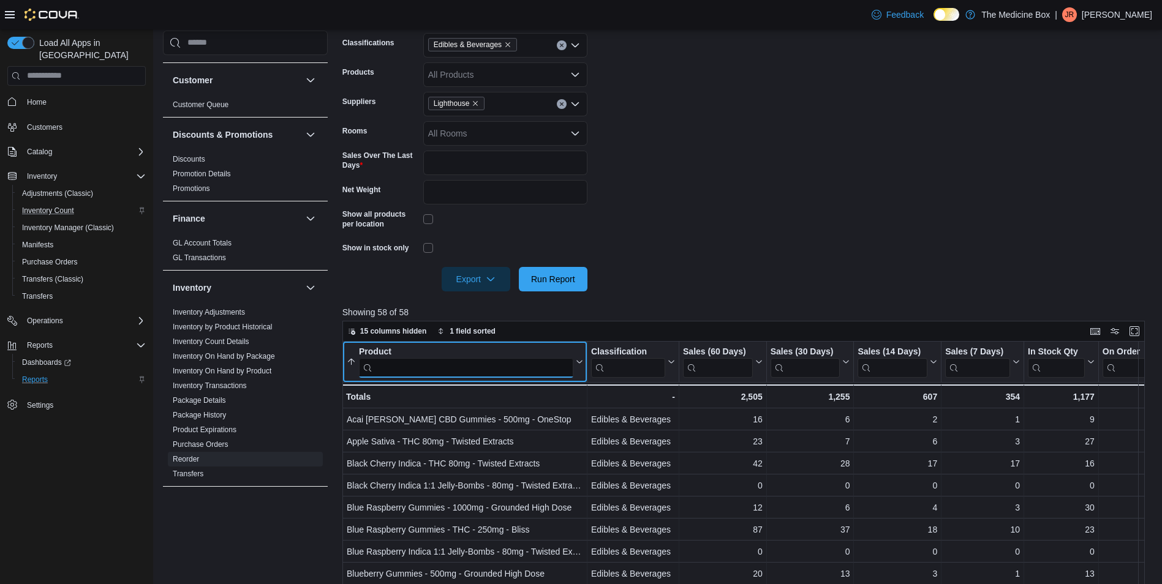
scroll to position [0, 0]
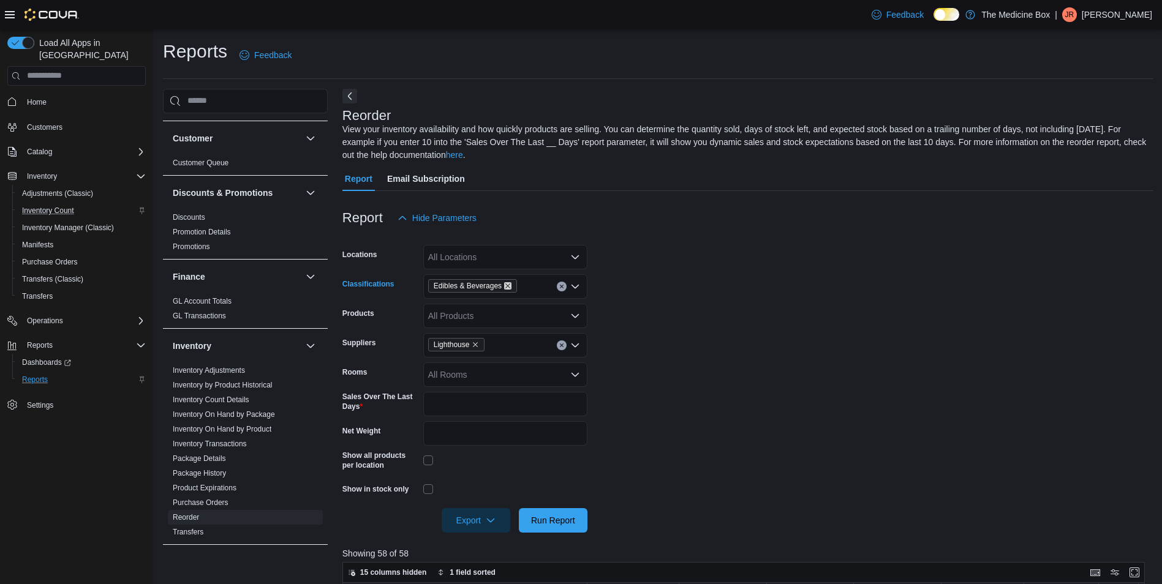
click at [507, 287] on icon "Remove Edibles & Beverages from selection in this group" at bounding box center [507, 285] width 5 height 5
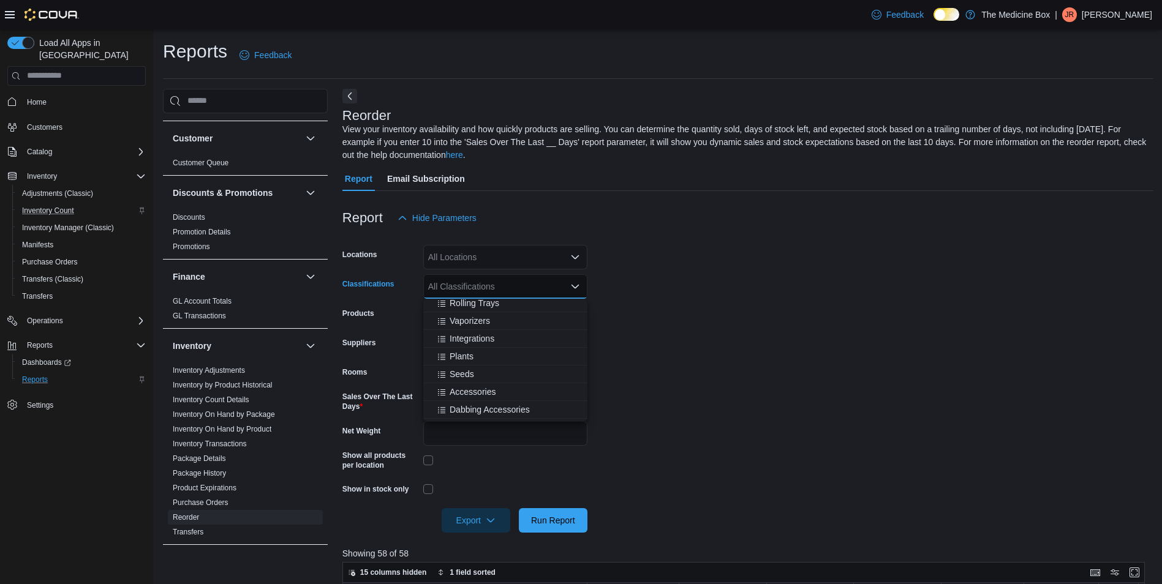
scroll to position [367, 0]
click at [501, 381] on span "[MEDICAL_DATA] Edibles" at bounding box center [499, 384] width 100 height 12
click at [707, 370] on form "Locations All Locations Classifications [MEDICAL_DATA] Edibles Combo box. Selec…" at bounding box center [747, 381] width 811 height 302
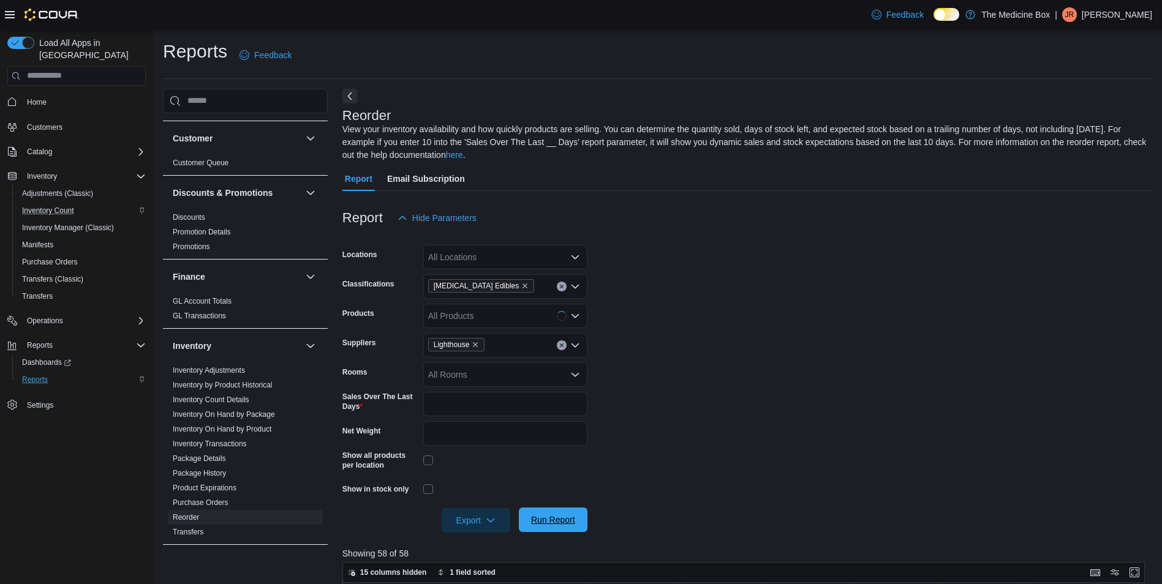
click at [553, 526] on span "Run Report" at bounding box center [553, 520] width 54 height 24
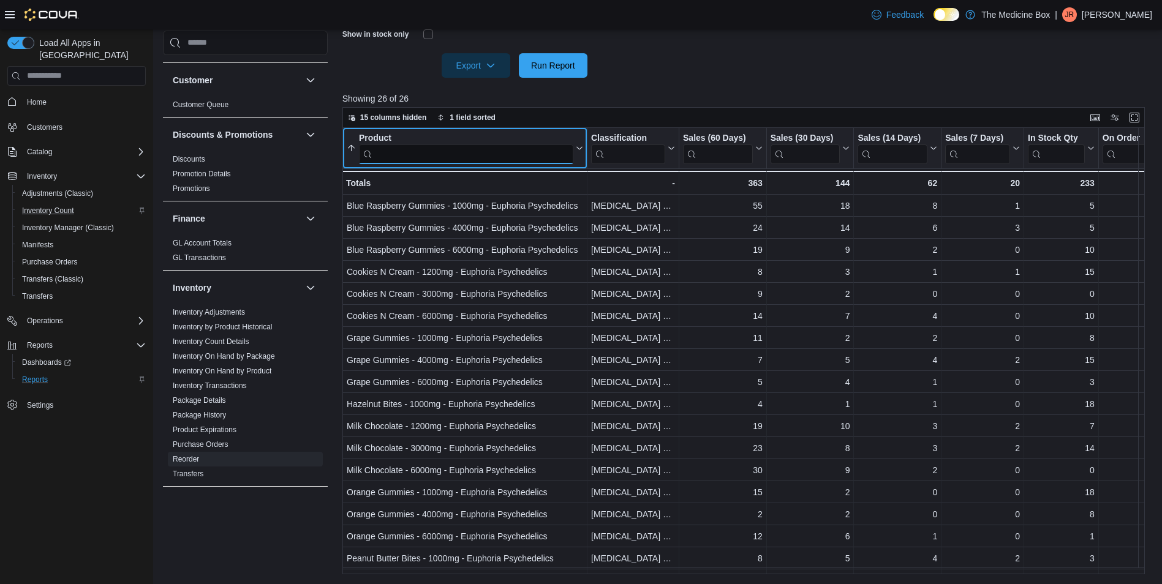
click at [437, 153] on input "search" at bounding box center [466, 154] width 214 height 20
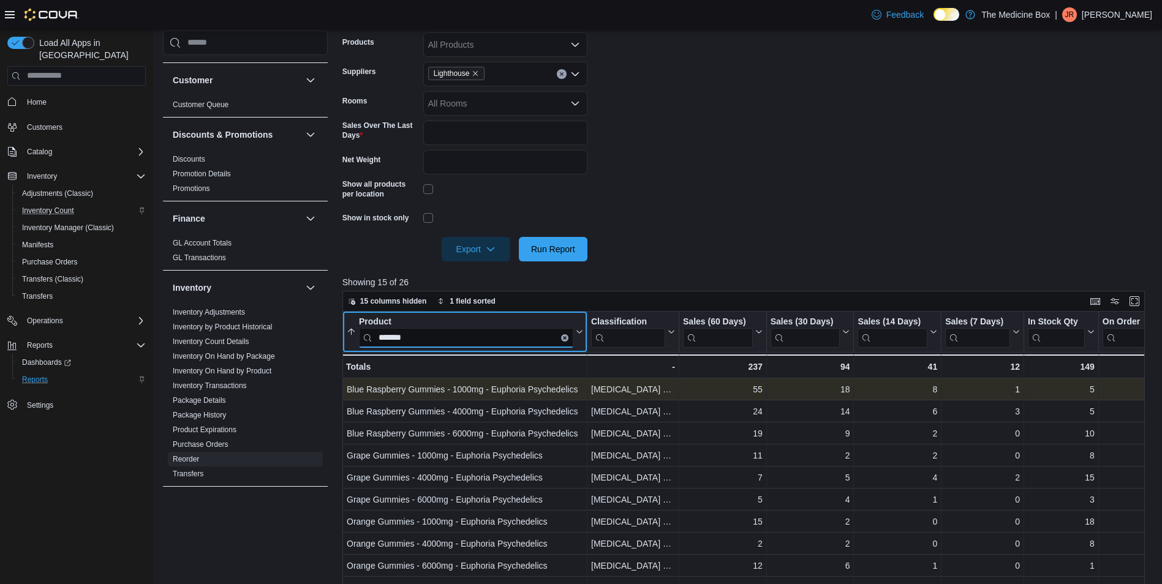
scroll to position [210, 0]
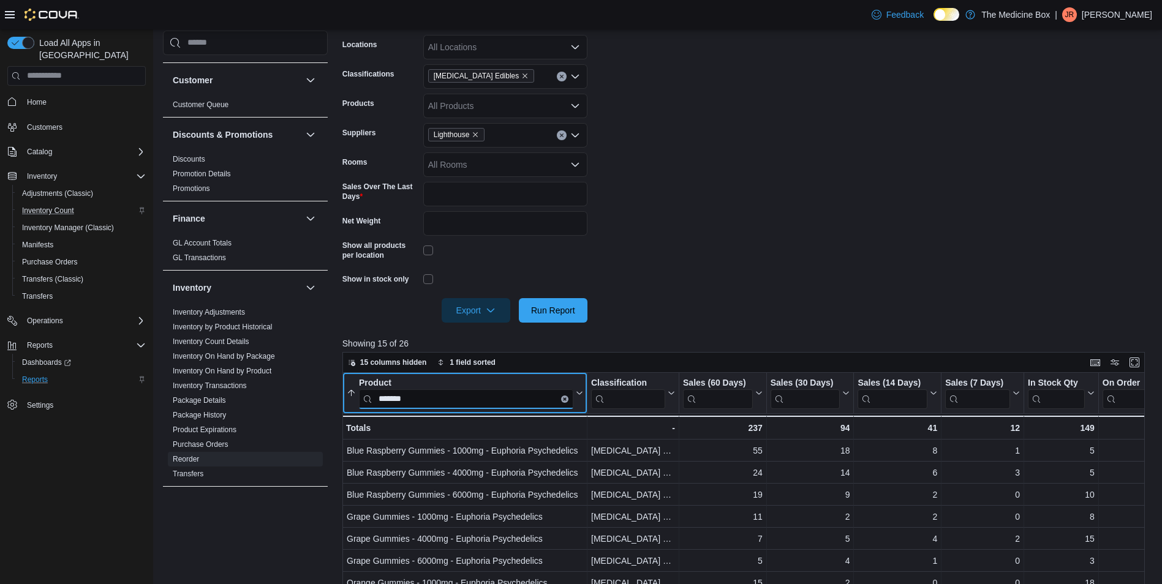
type input "*******"
click at [563, 401] on button "Clear input" at bounding box center [564, 398] width 7 height 7
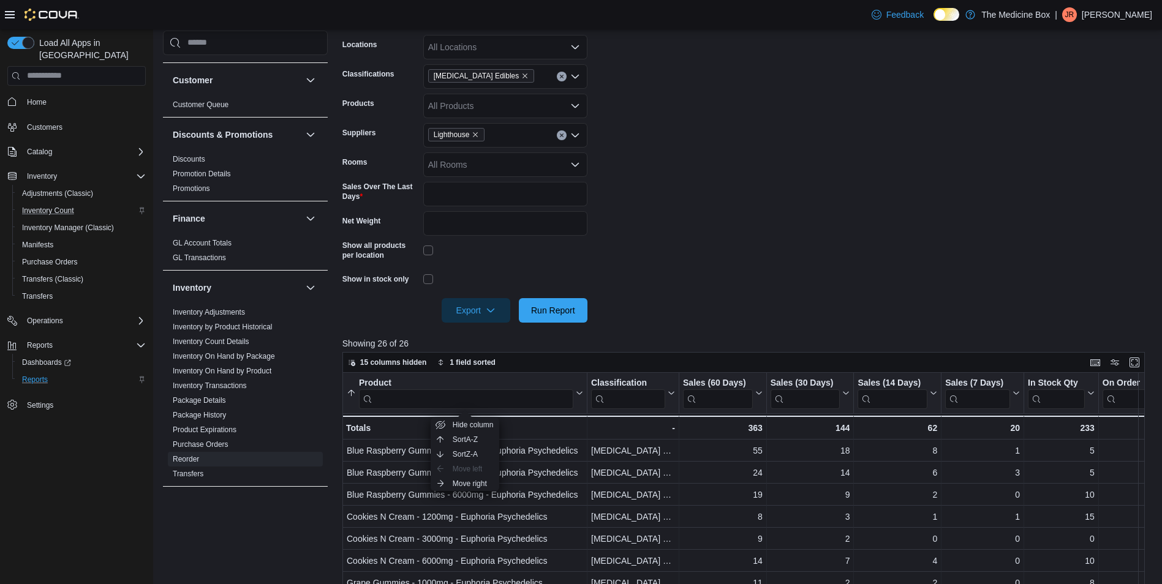
click at [716, 236] on form "Locations All Locations Classifications [MEDICAL_DATA] Edibles Products All Pro…" at bounding box center [747, 171] width 811 height 302
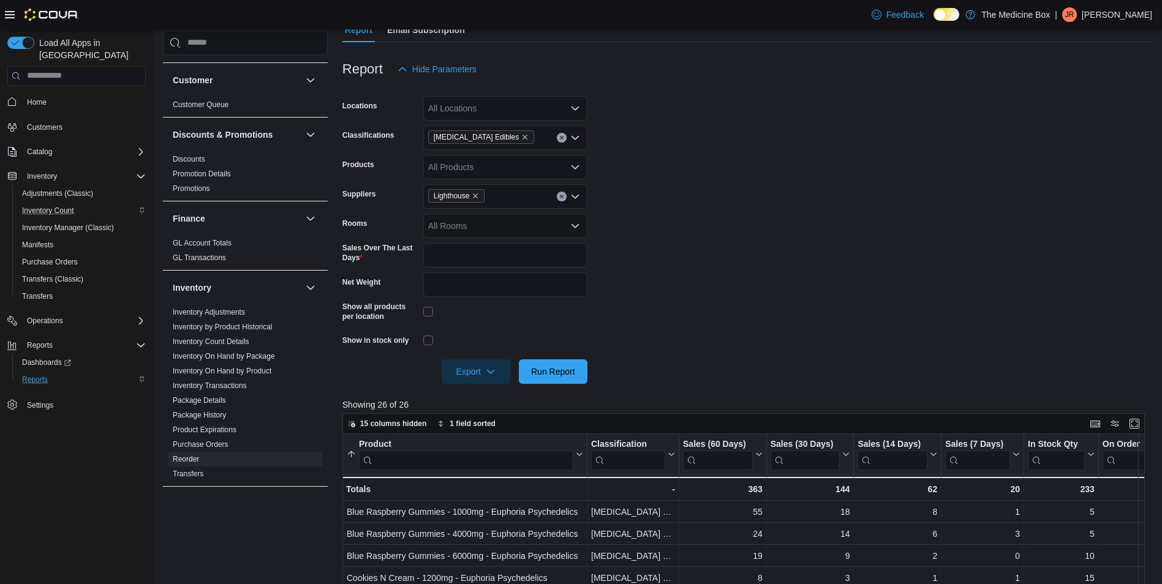
scroll to position [88, 0]
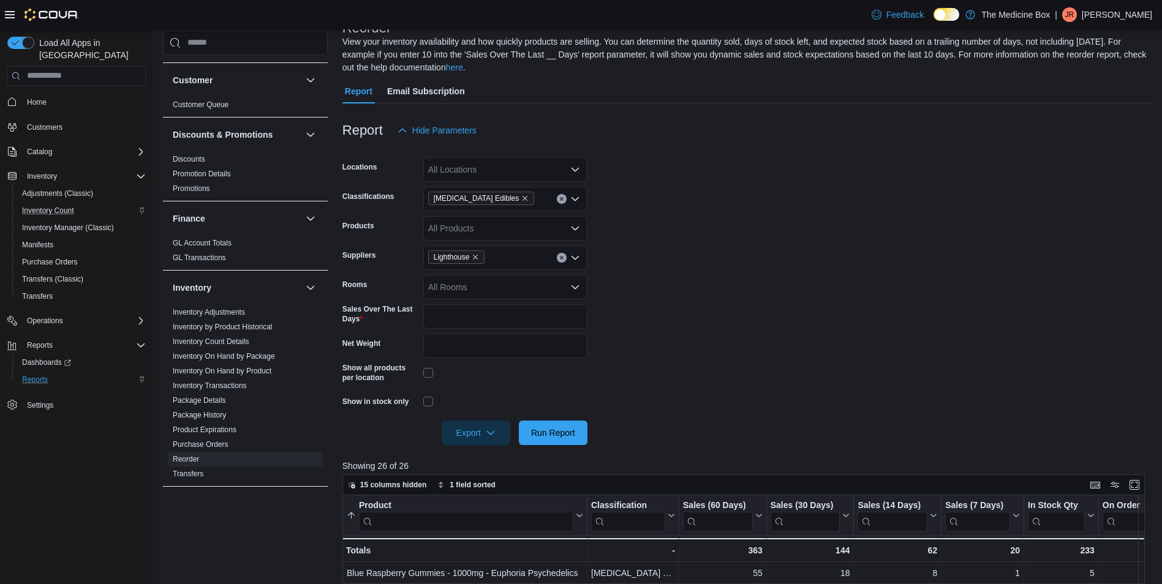
click at [499, 193] on span "[MEDICAL_DATA] Edibles" at bounding box center [480, 198] width 95 height 12
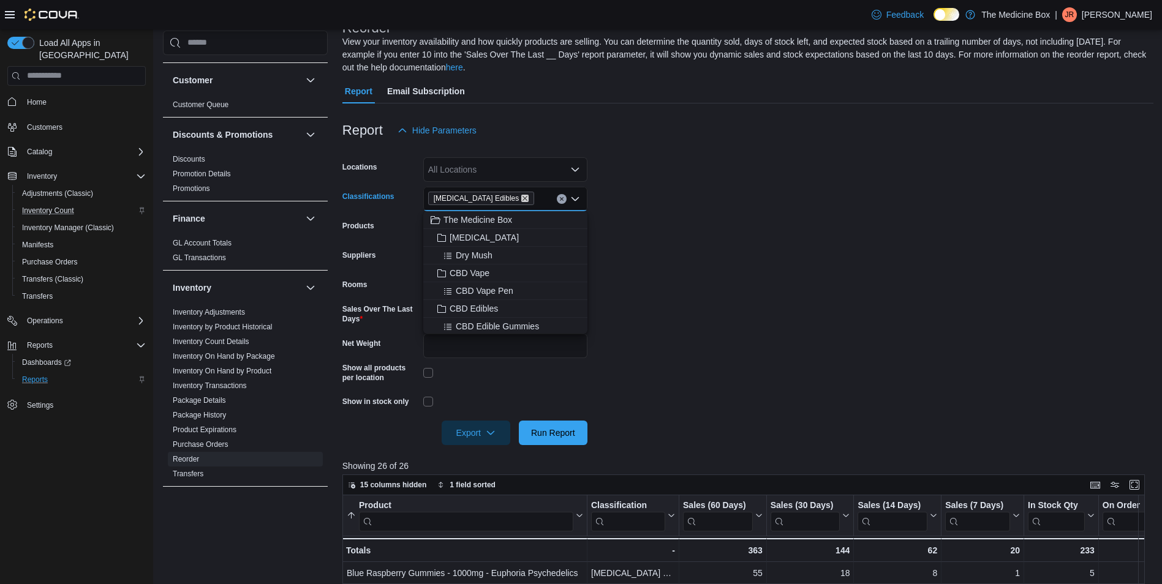
click at [521, 196] on icon "Remove Psilocybin Edibles from selection in this group" at bounding box center [524, 198] width 7 height 7
click at [508, 197] on div "All Classifications Combo box. Selected. Combo box input. All Classifications. …" at bounding box center [505, 199] width 164 height 24
click at [744, 288] on form "Locations All Locations Classifications All Classifications Combo box. Selected…" at bounding box center [747, 294] width 811 height 302
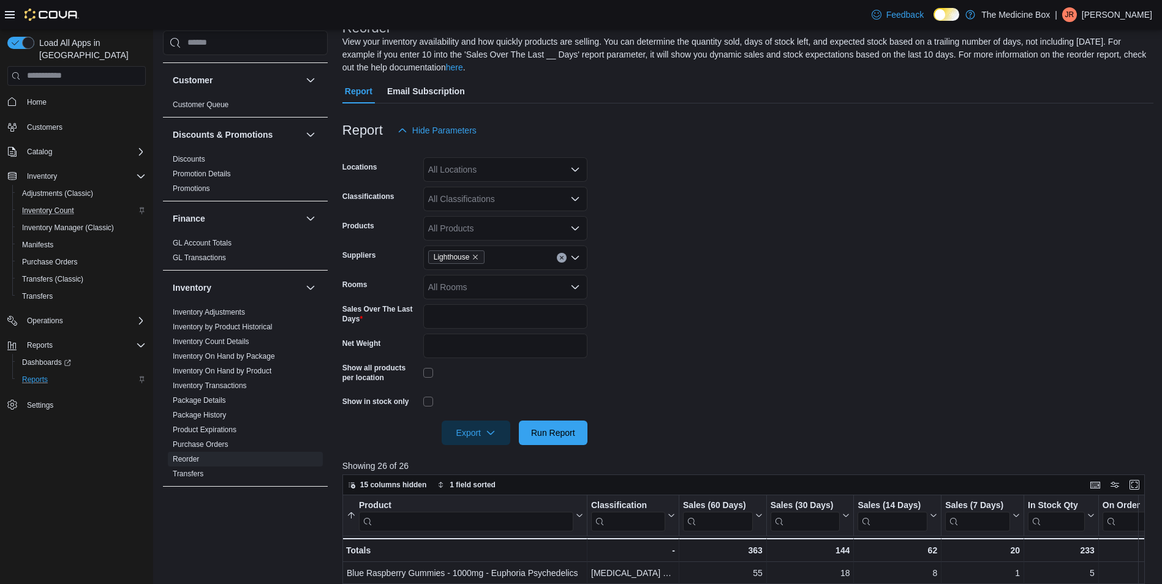
click at [466, 201] on div "All Classifications" at bounding box center [505, 199] width 164 height 24
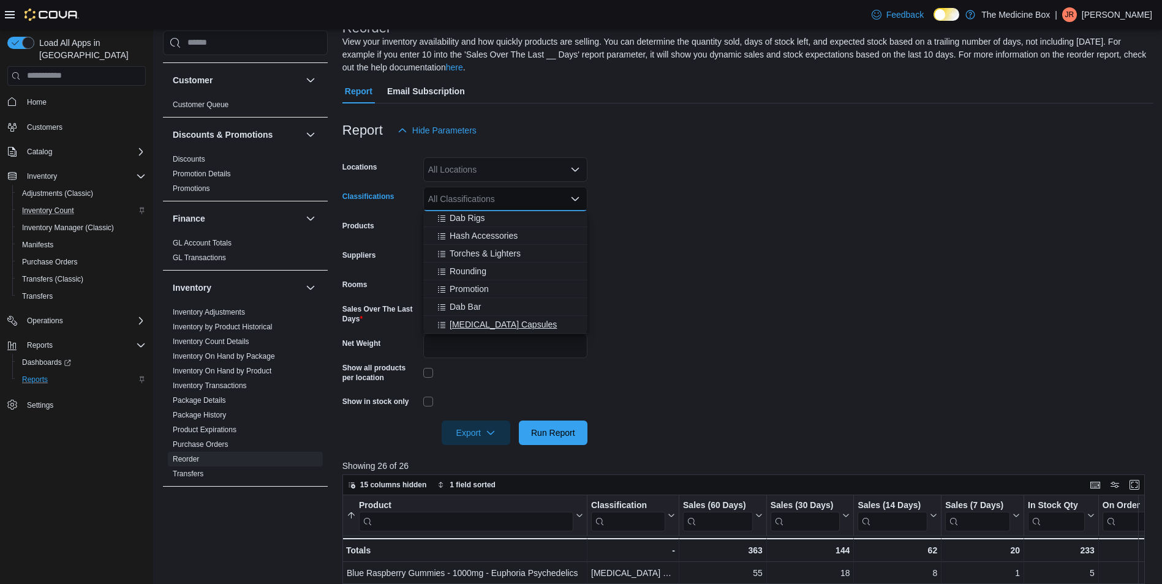
click at [521, 328] on span "[MEDICAL_DATA] Capsules" at bounding box center [502, 324] width 107 height 12
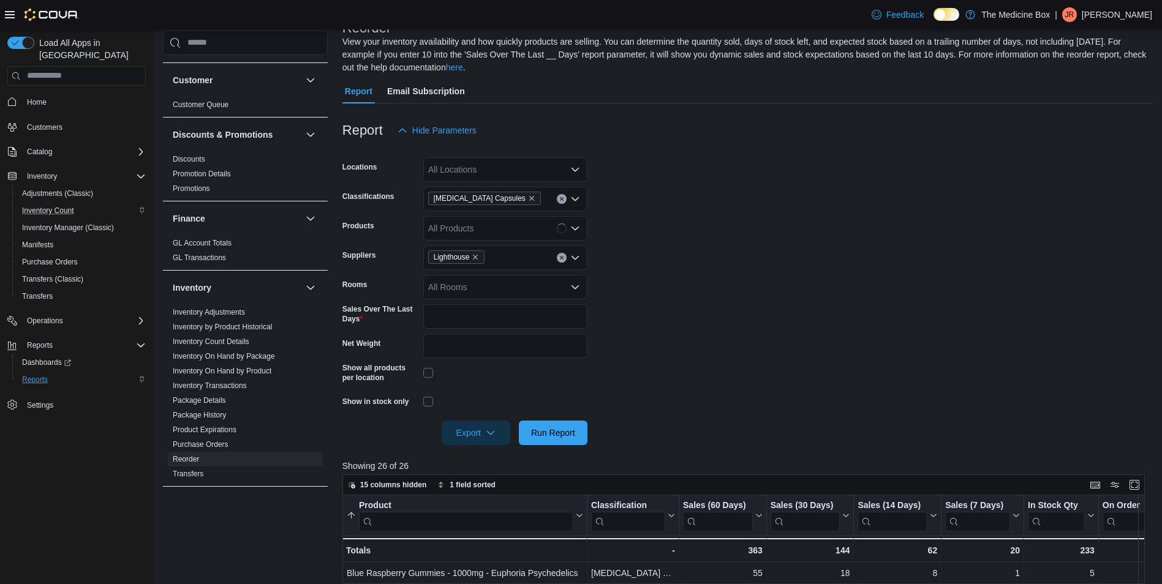
click at [678, 320] on form "Locations All Locations Classifications [MEDICAL_DATA] Capsules Products All Pr…" at bounding box center [747, 294] width 811 height 302
click at [547, 437] on span "Run Report" at bounding box center [553, 432] width 44 height 12
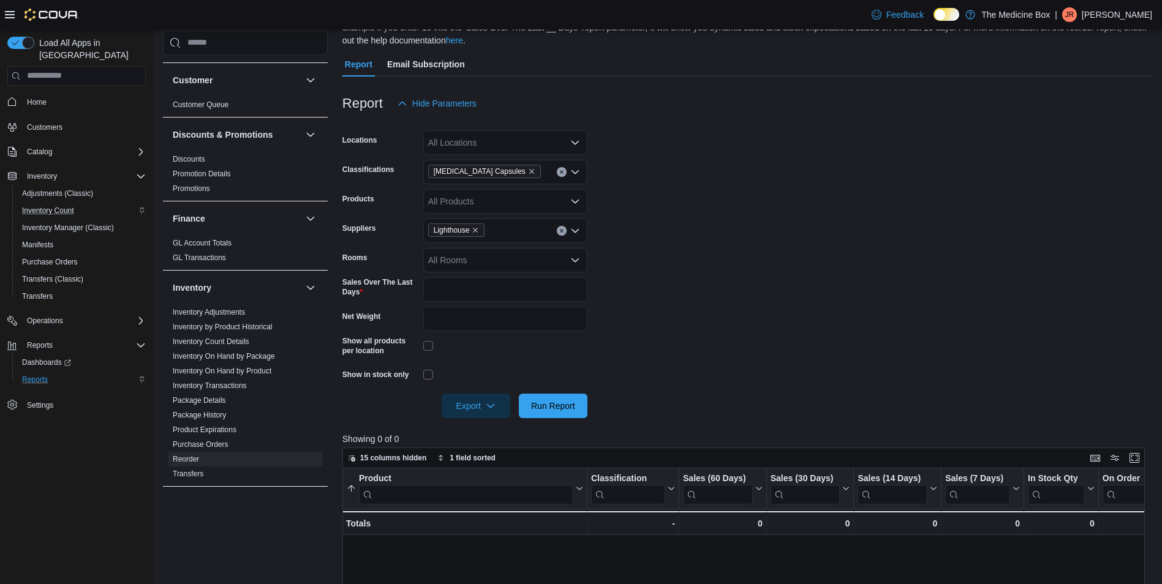
scroll to position [88, 0]
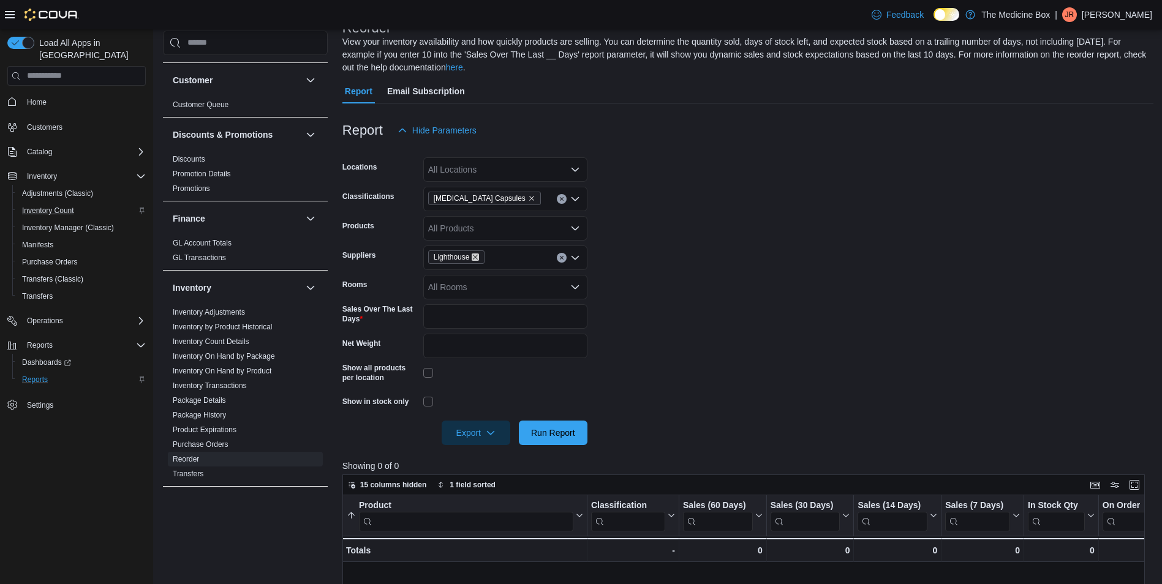
click at [476, 256] on icon "Remove Lighthouse from selection in this group" at bounding box center [474, 256] width 7 height 7
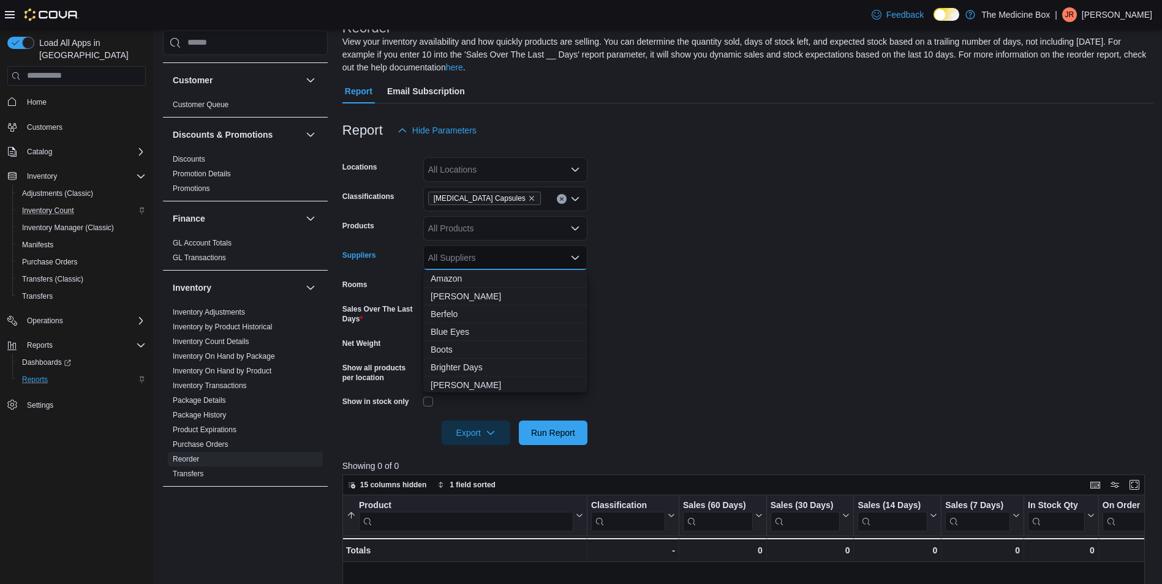
click at [695, 285] on form "Locations All Locations Classifications [MEDICAL_DATA] Capsules Products All Pr…" at bounding box center [747, 294] width 811 height 302
click at [568, 437] on span "Run Report" at bounding box center [553, 432] width 44 height 12
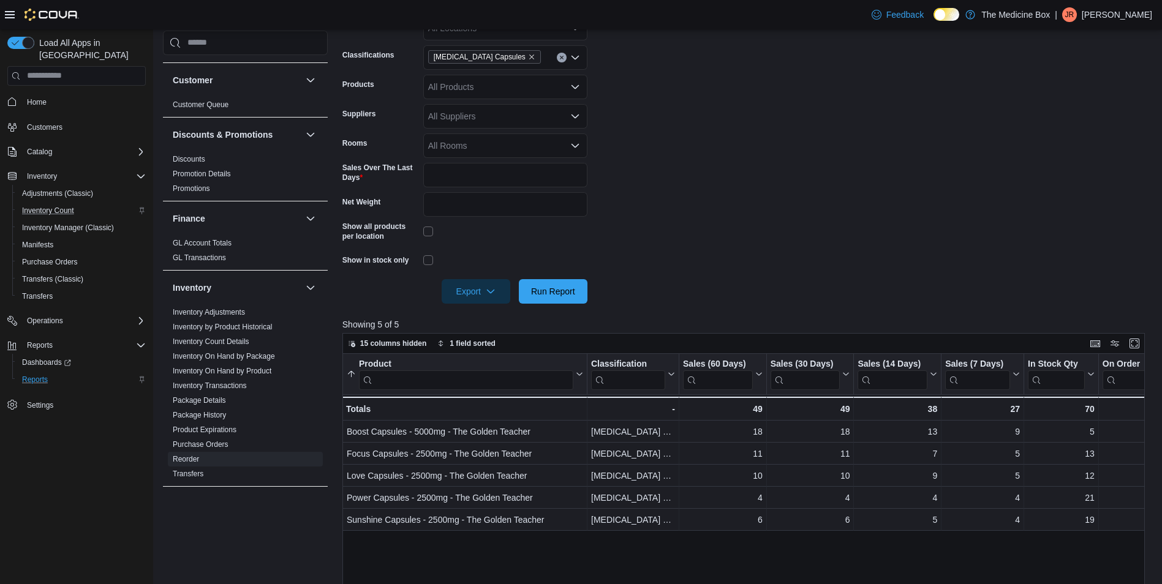
scroll to position [88, 0]
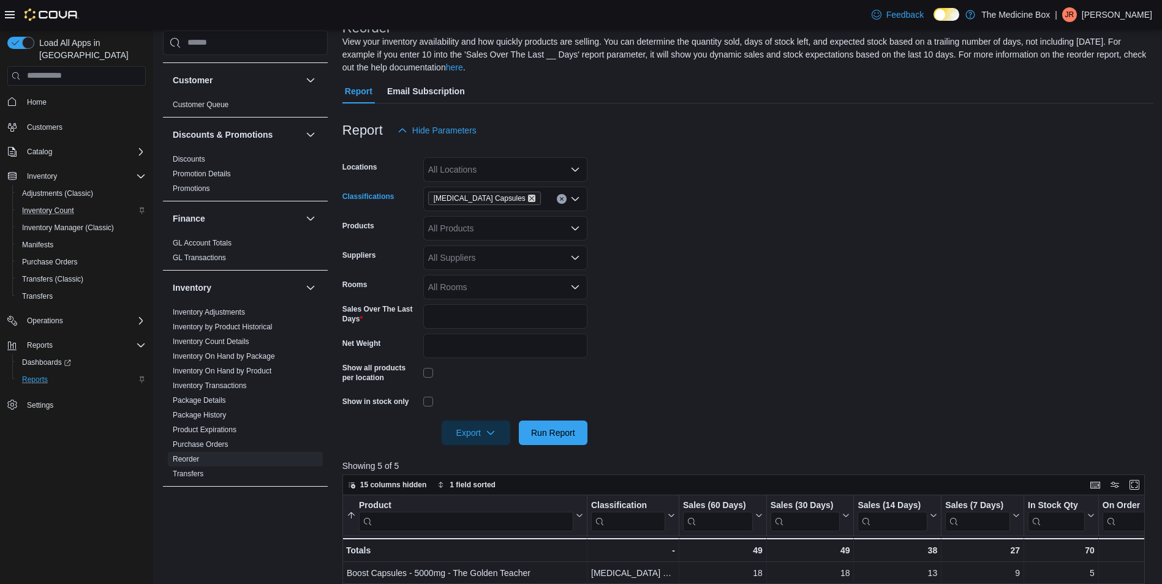
click at [528, 200] on icon "Remove Psilocybin Capsules from selection in this group" at bounding box center [531, 198] width 7 height 7
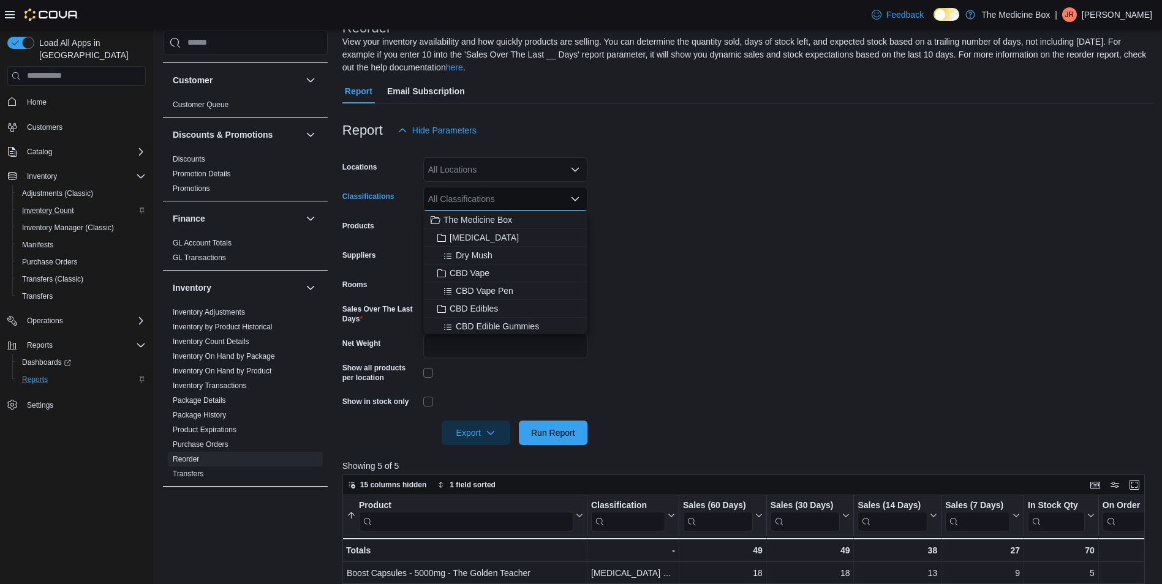
click at [512, 198] on div "All Classifications Combo box. Selected. Combo box input. All Classifications. …" at bounding box center [505, 199] width 164 height 24
click at [503, 314] on span "[MEDICAL_DATA] Edibles" at bounding box center [499, 319] width 100 height 12
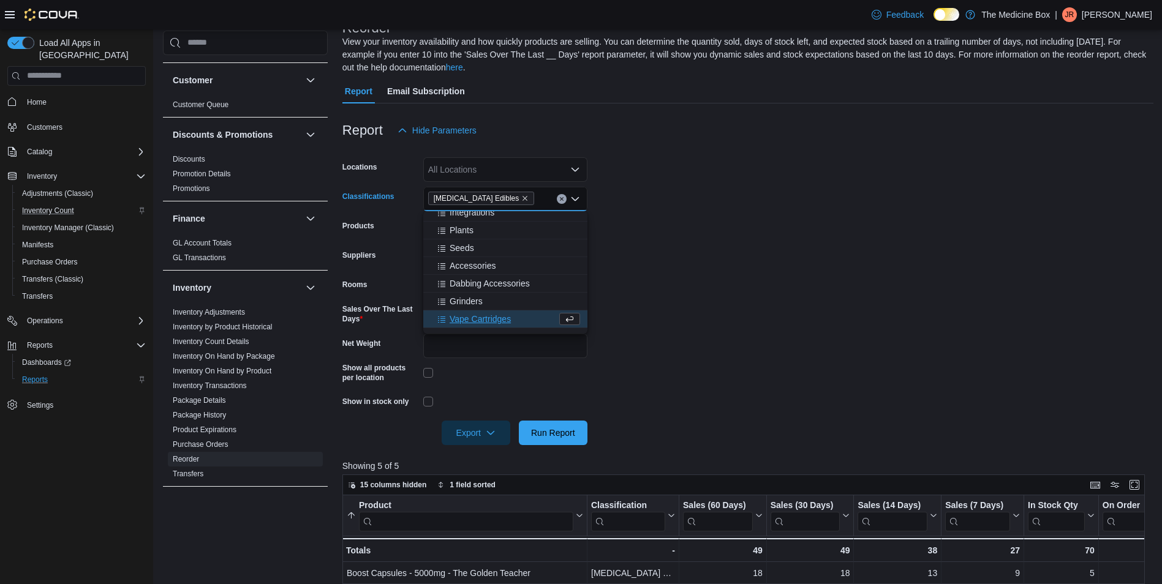
click at [778, 329] on form "Locations All Locations Classifications [MEDICAL_DATA] Edibles Combo box. Selec…" at bounding box center [747, 294] width 811 height 302
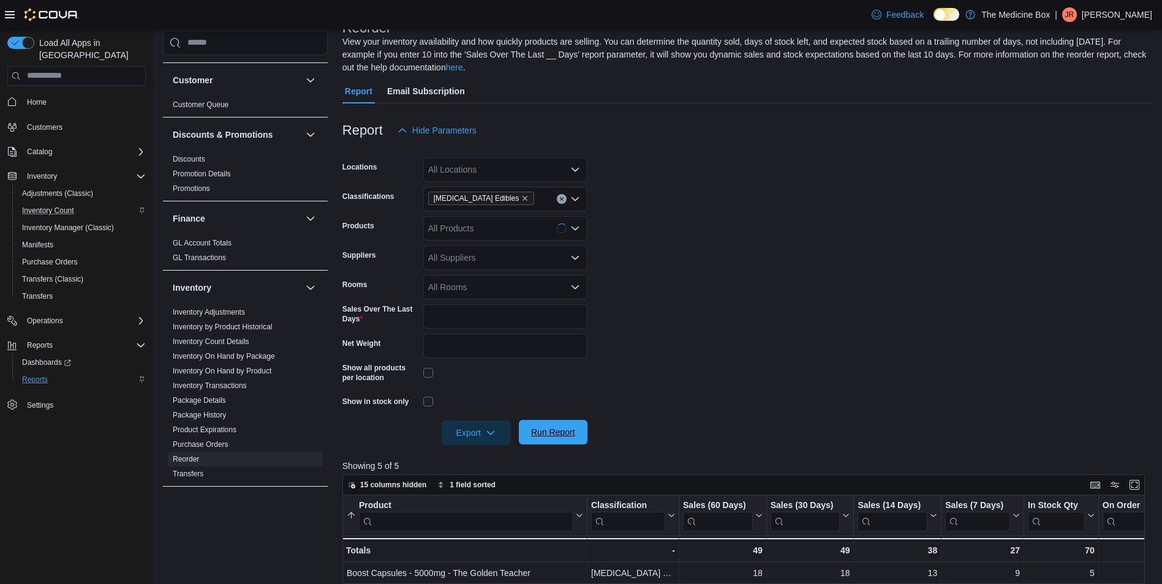
click at [542, 426] on span "Run Report" at bounding box center [553, 432] width 54 height 24
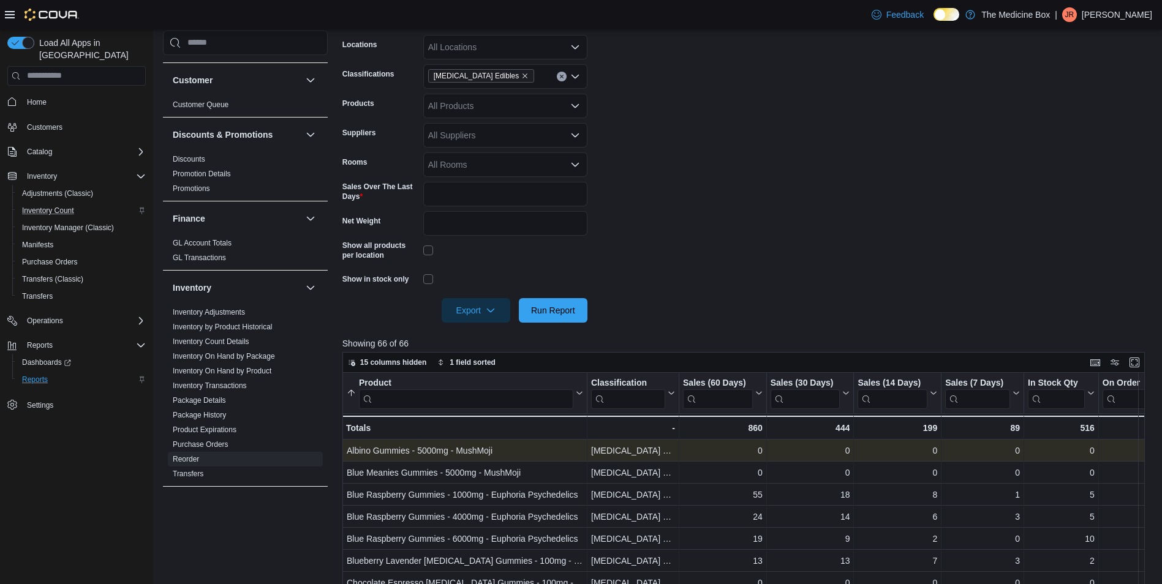
scroll to position [332, 0]
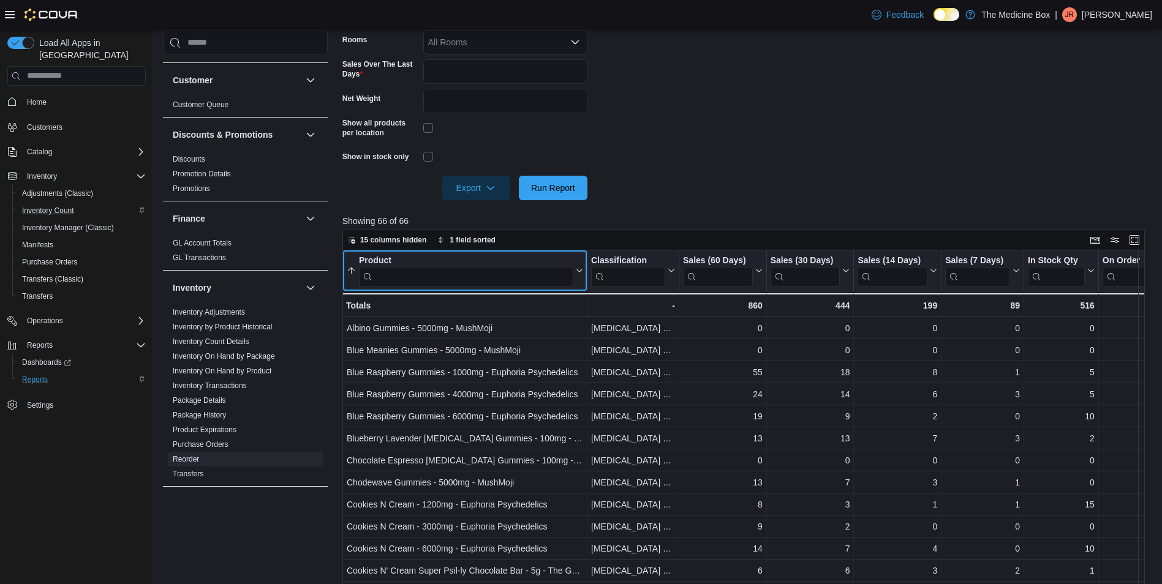
click at [478, 283] on input "search" at bounding box center [466, 276] width 214 height 20
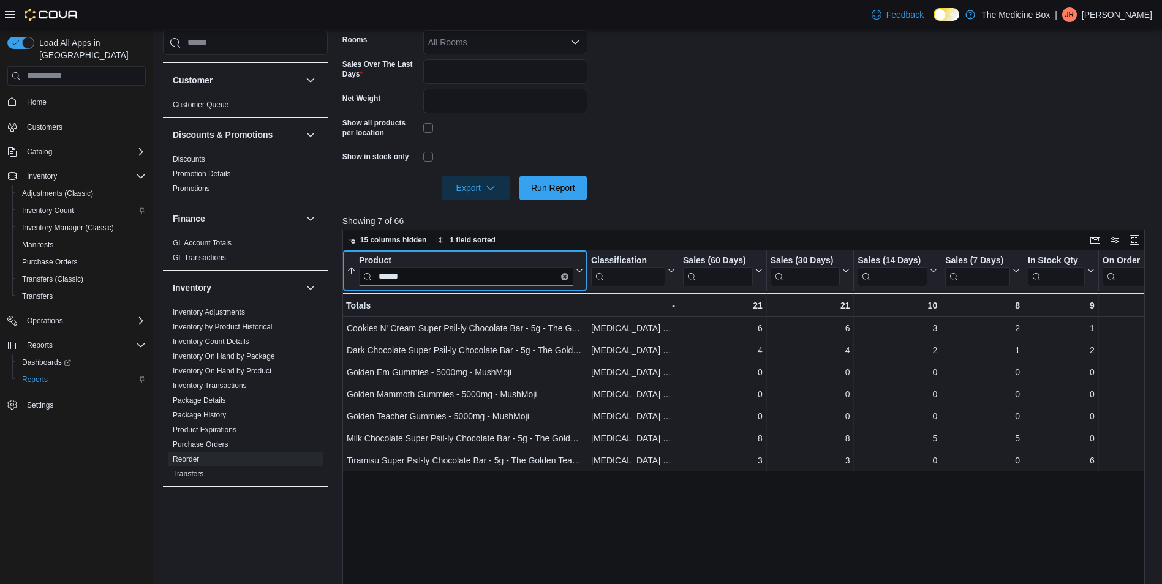
type input "******"
click at [786, 502] on div "Product ****** Sorted ascending . Click to view column header actions Classific…" at bounding box center [747, 473] width 811 height 446
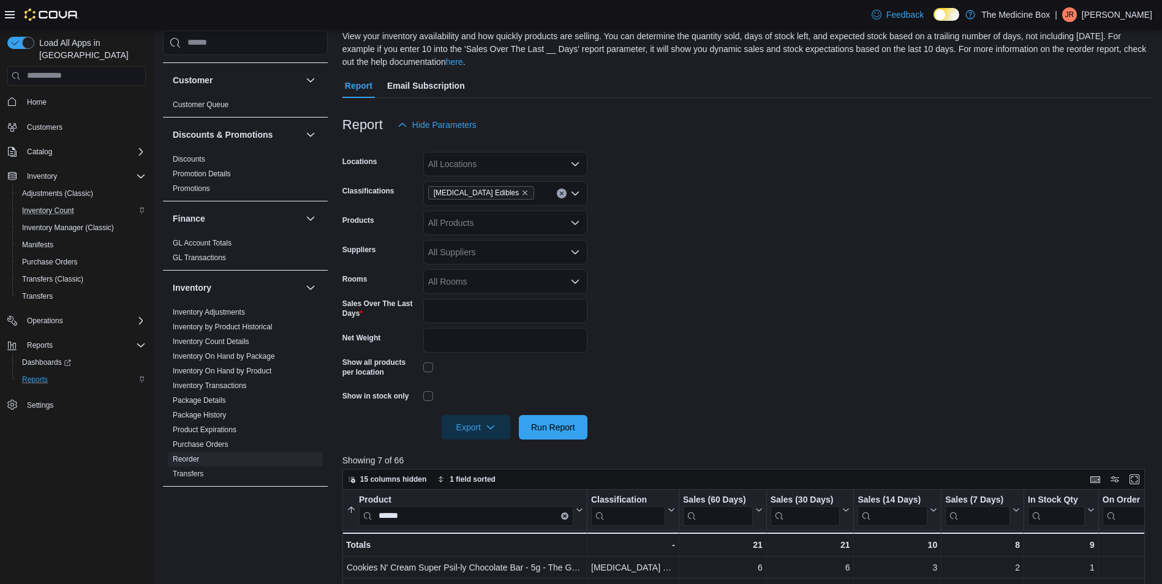
scroll to position [26, 0]
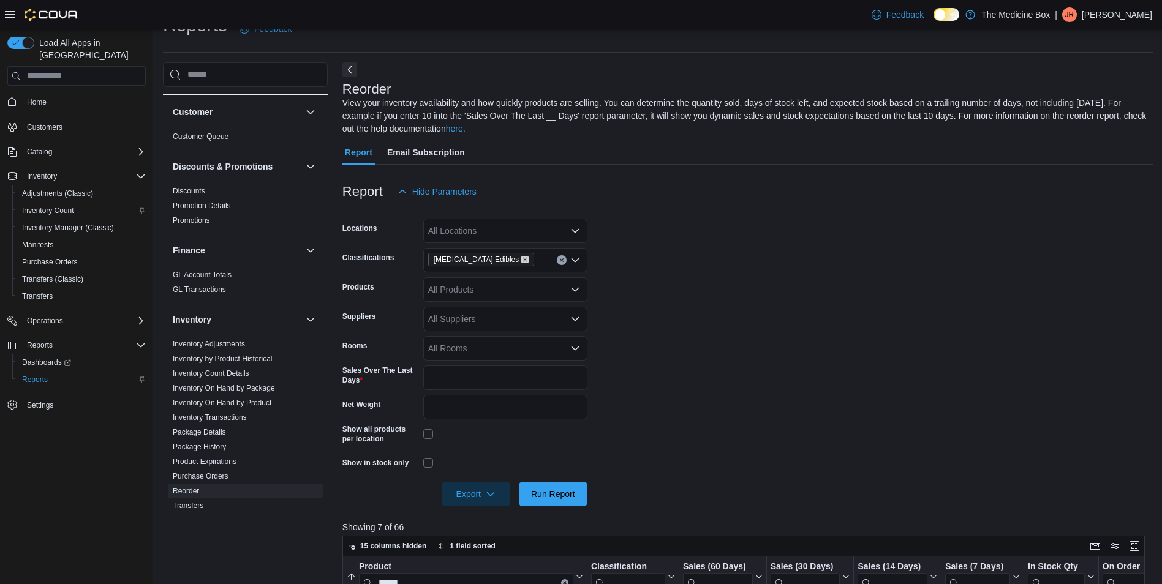
click at [521, 257] on icon "Remove Psilocybin Edibles from selection in this group" at bounding box center [524, 259] width 7 height 7
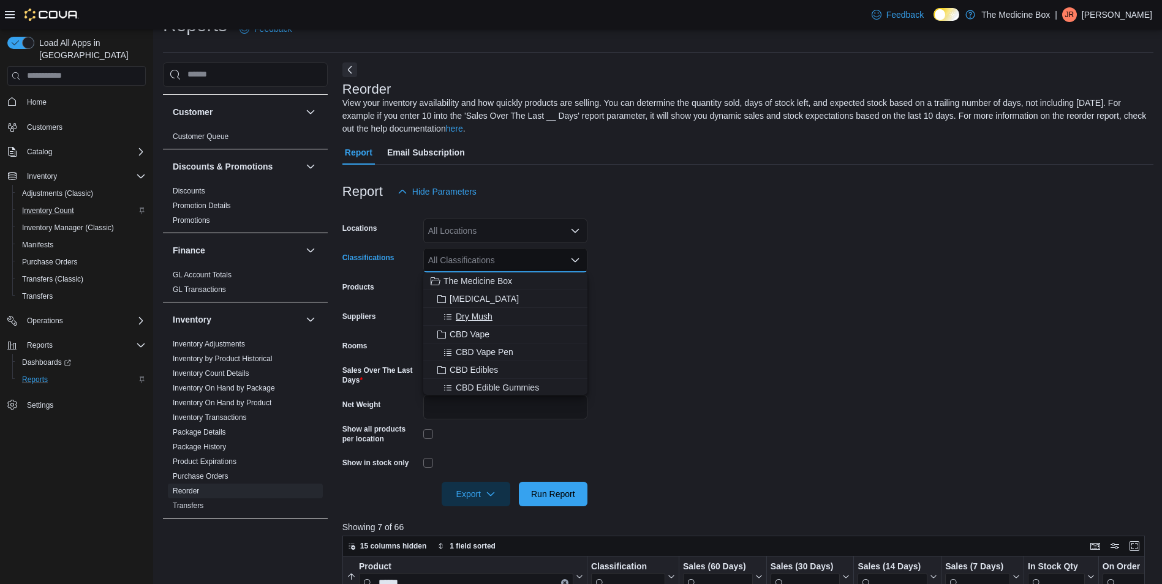
scroll to position [61, 0]
click at [478, 293] on span "CBD Vape Pen" at bounding box center [485, 291] width 58 height 12
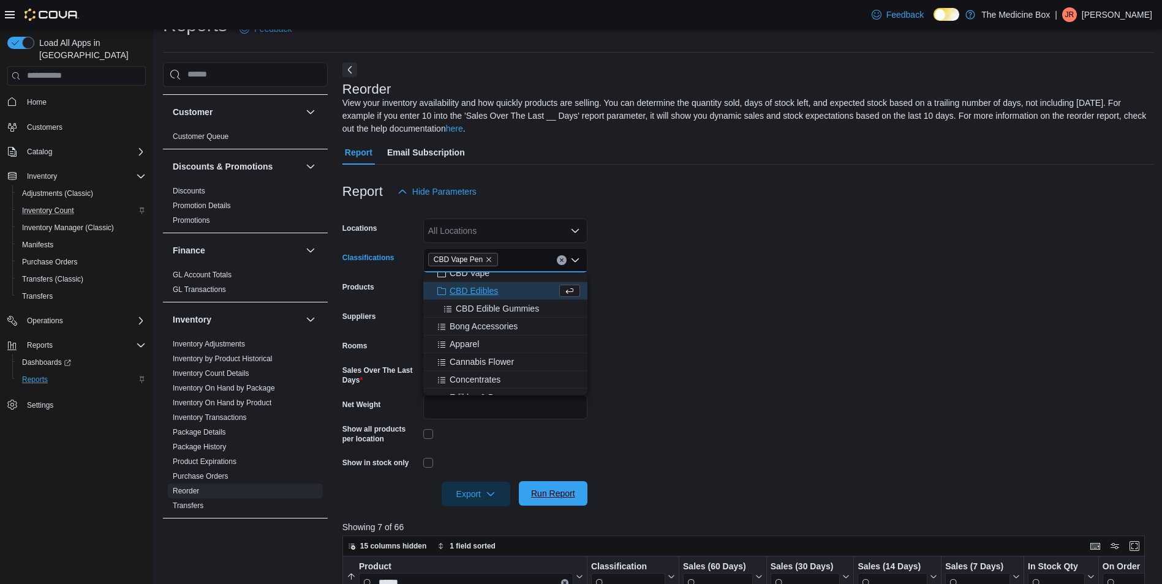
click at [546, 493] on span "Run Report" at bounding box center [553, 493] width 44 height 12
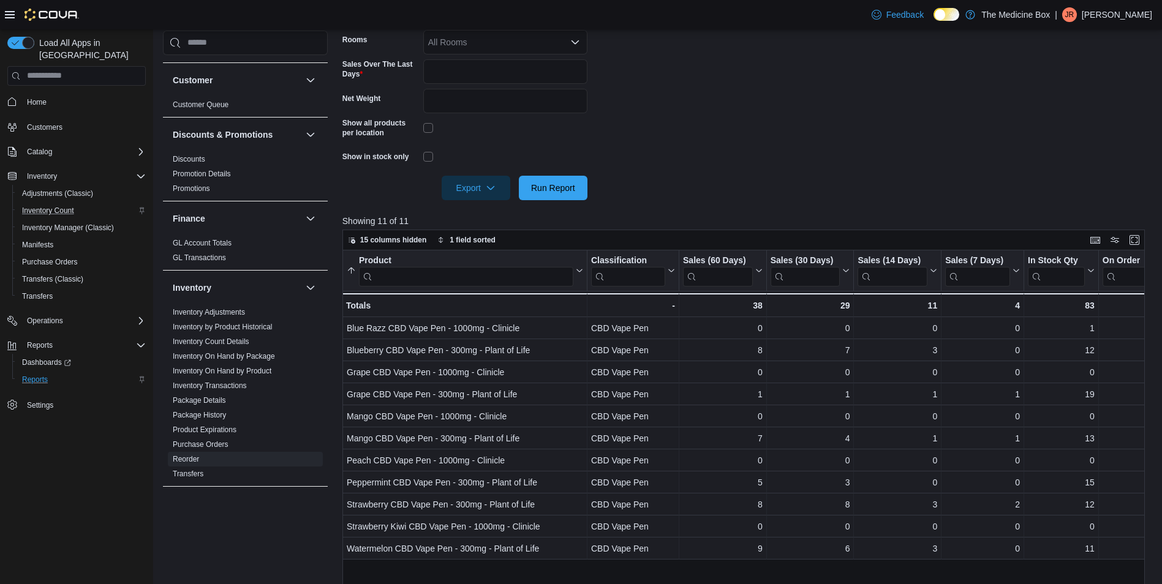
scroll to position [394, 0]
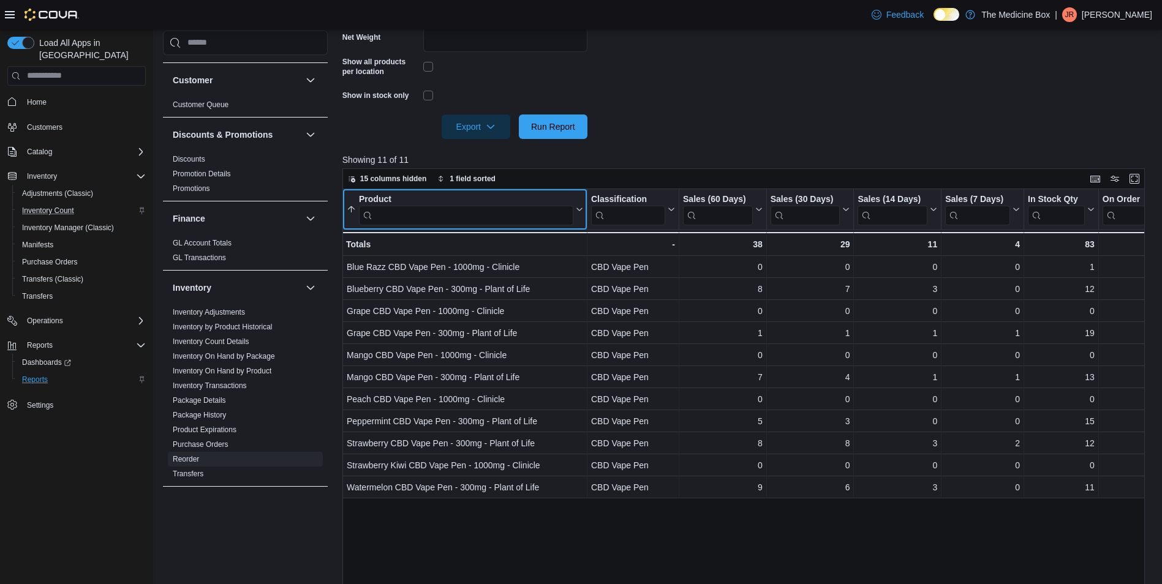
click at [402, 205] on div "Product" at bounding box center [466, 199] width 214 height 12
click at [402, 211] on input "search" at bounding box center [466, 215] width 214 height 20
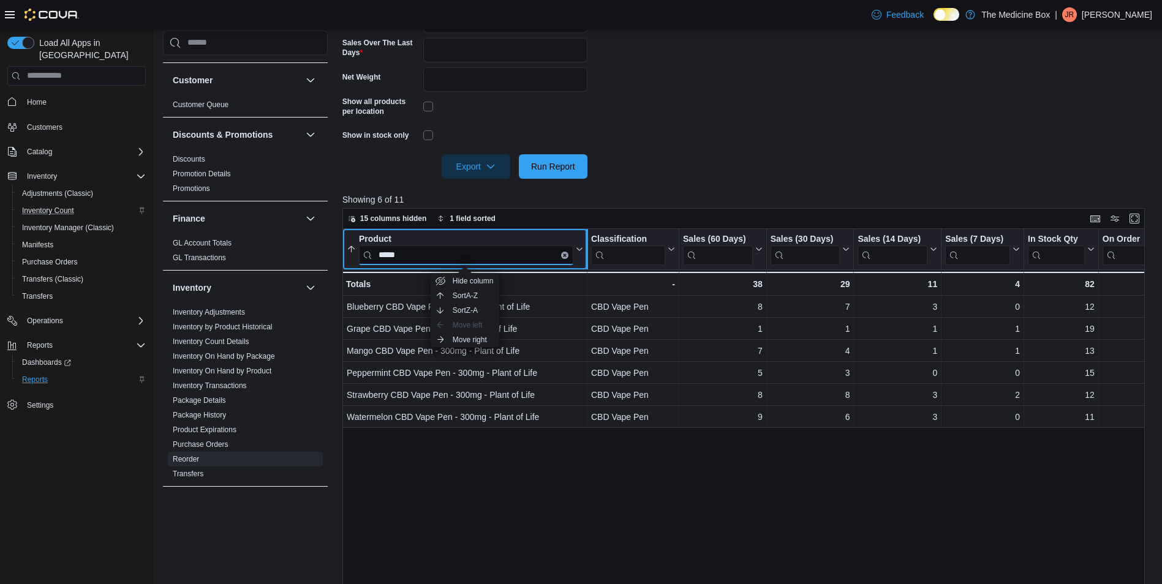
scroll to position [332, 0]
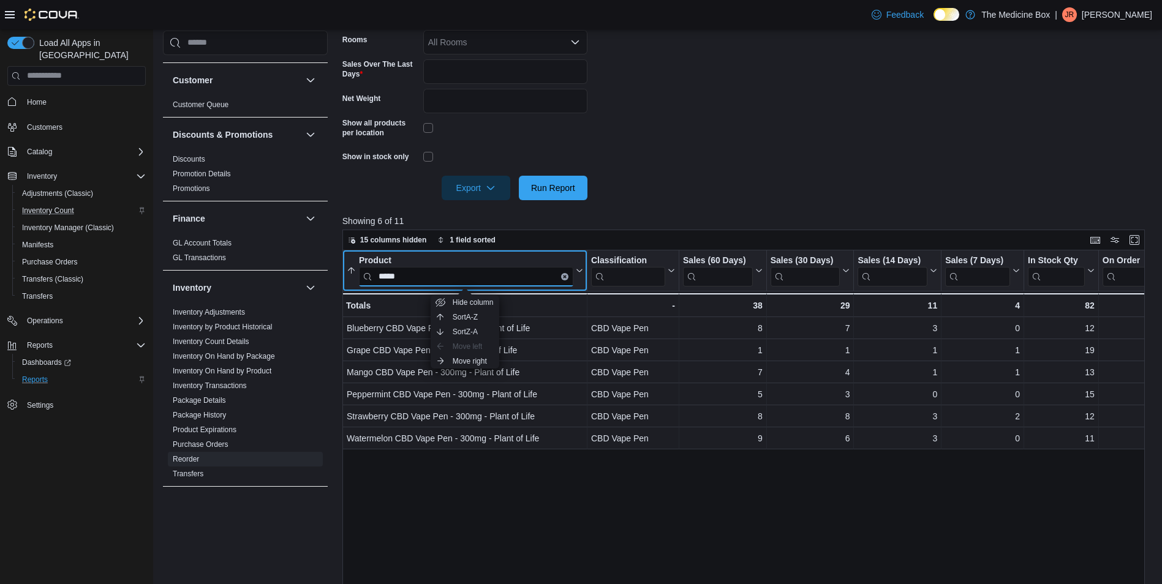
type input "*****"
click at [563, 278] on icon "Clear input" at bounding box center [565, 276] width 4 height 4
click at [500, 277] on input "search" at bounding box center [466, 276] width 214 height 20
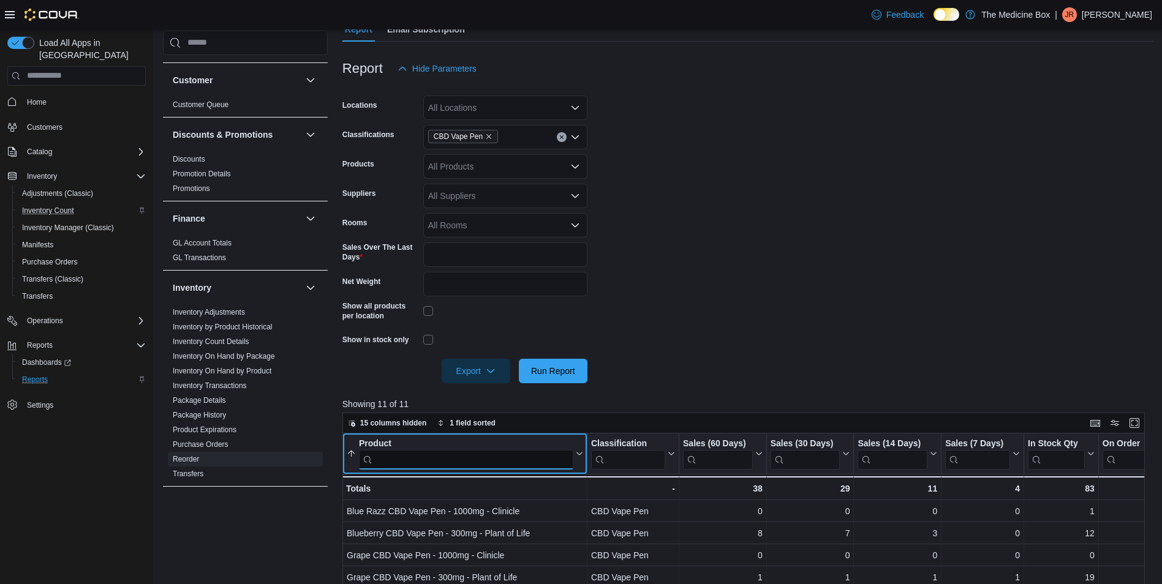
scroll to position [149, 0]
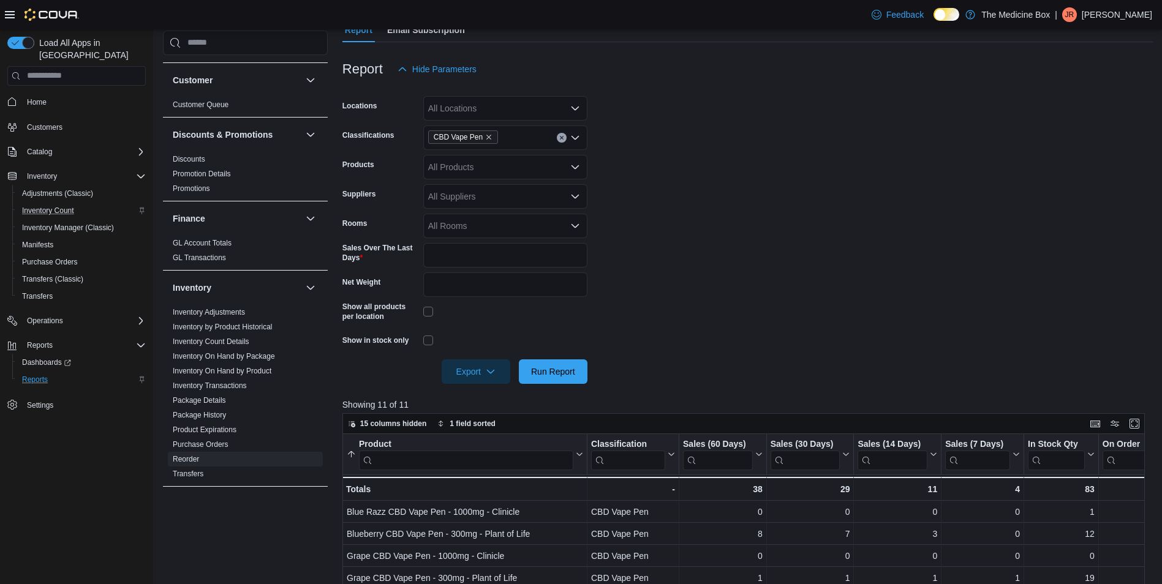
click at [500, 138] on div "CBD Vape Pen" at bounding box center [505, 138] width 164 height 24
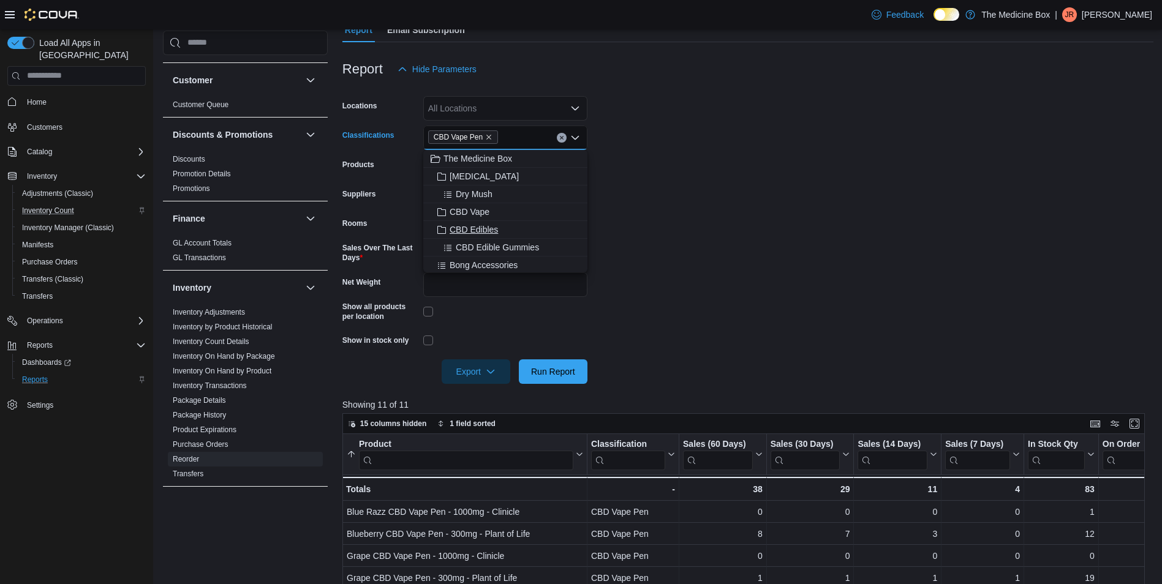
click at [484, 227] on span "CBD Edibles" at bounding box center [473, 229] width 48 height 12
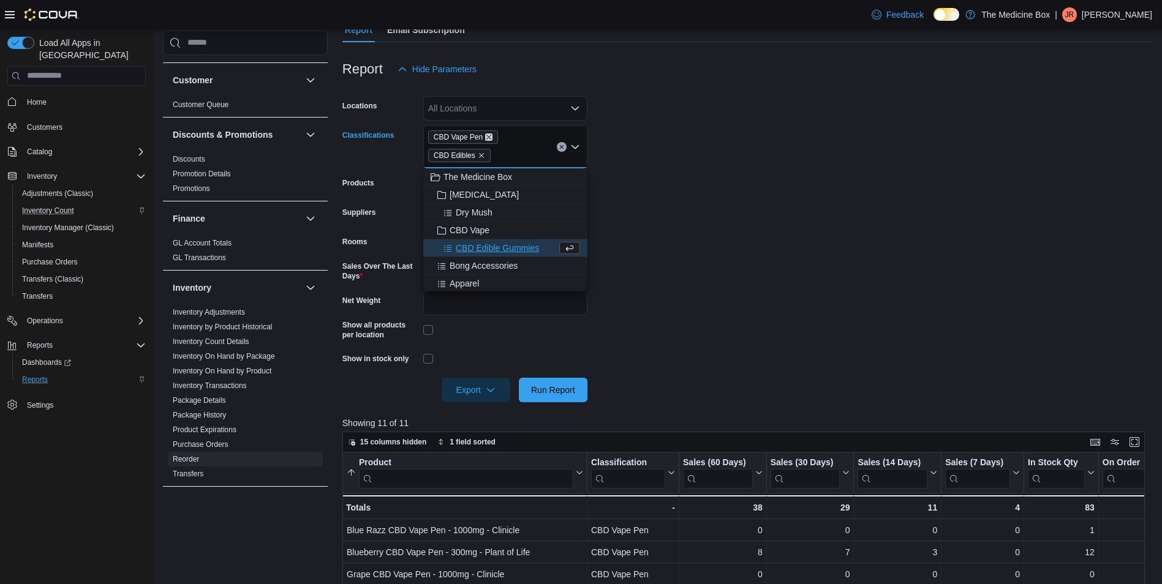
click at [486, 133] on icon "Remove CBD Vape Pen from selection in this group" at bounding box center [488, 136] width 7 height 7
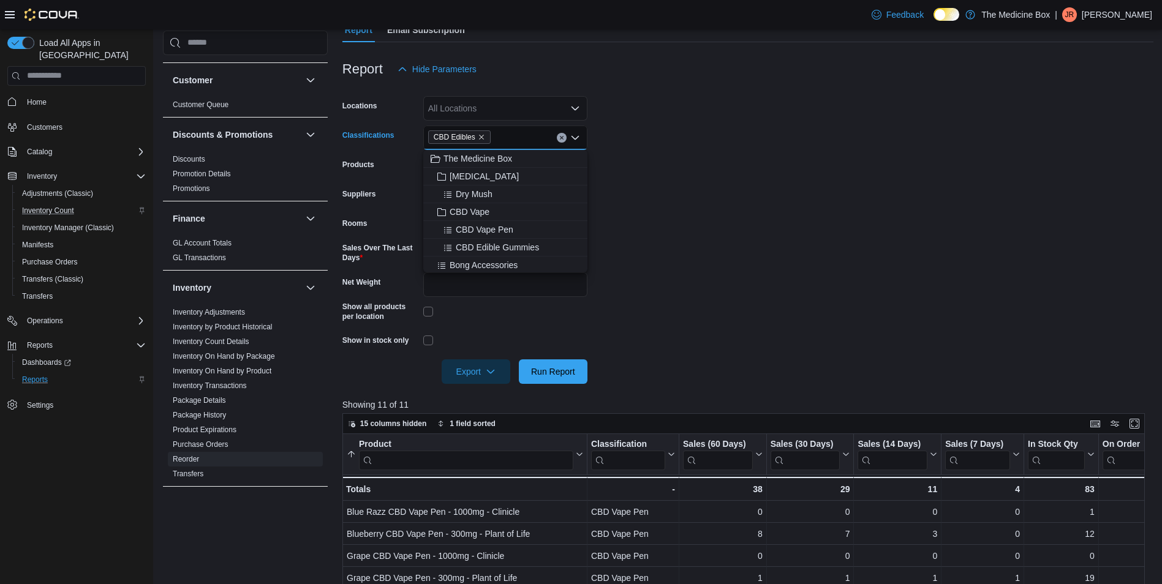
click at [688, 297] on form "Locations All Locations Classifications CBD Edibles Combo box. Selected. CBD Ed…" at bounding box center [747, 232] width 811 height 302
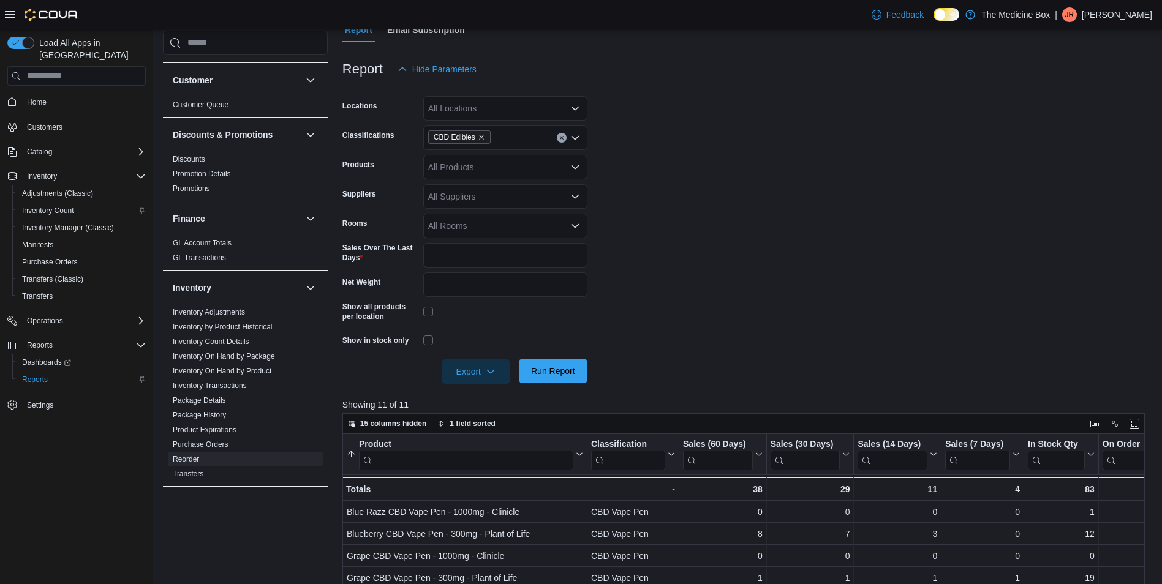
click at [553, 374] on span "Run Report" at bounding box center [553, 371] width 44 height 12
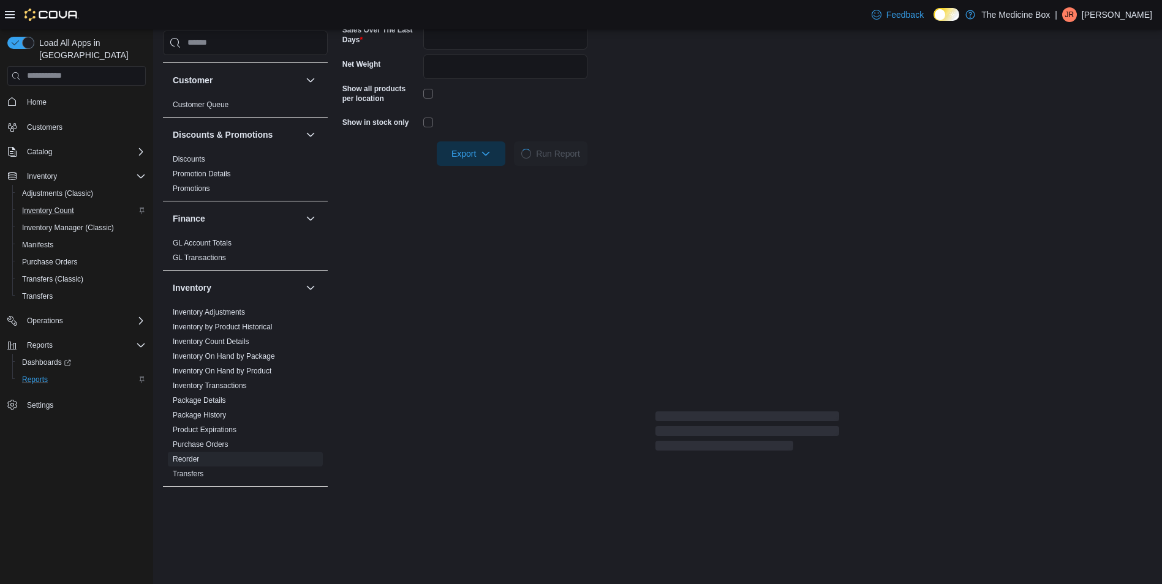
scroll to position [394, 0]
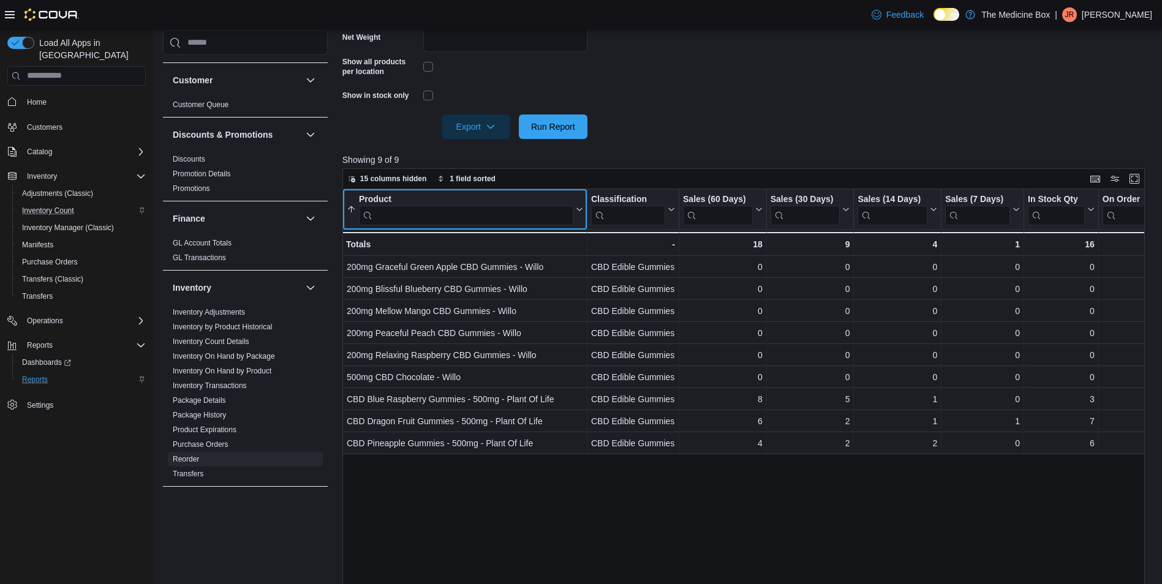
click at [485, 224] on input "search" at bounding box center [466, 215] width 214 height 20
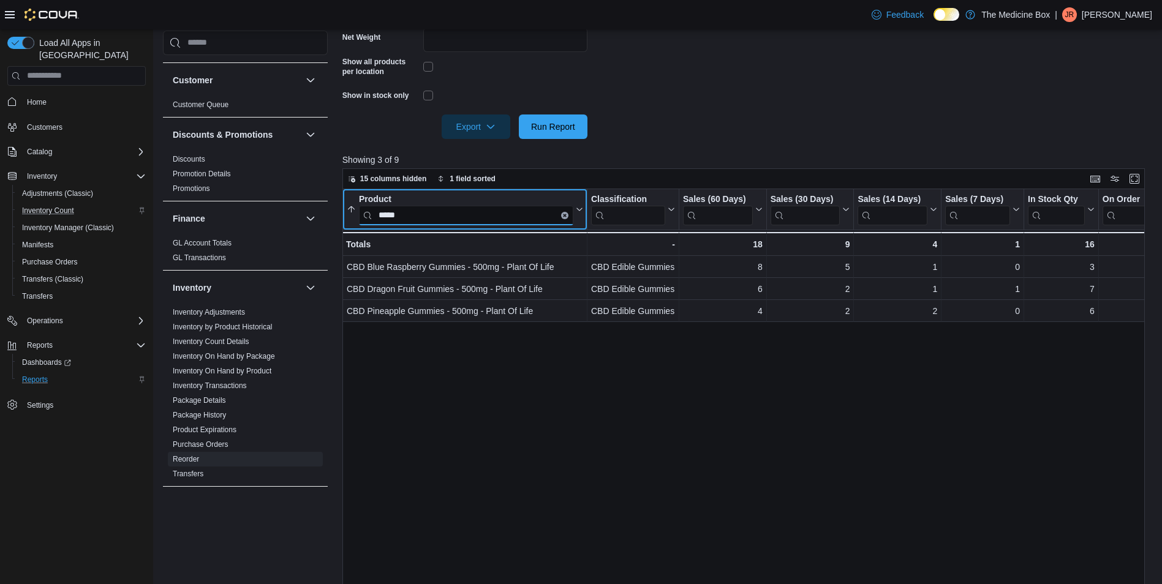
type input "*****"
